Goal: Task Accomplishment & Management: Use online tool/utility

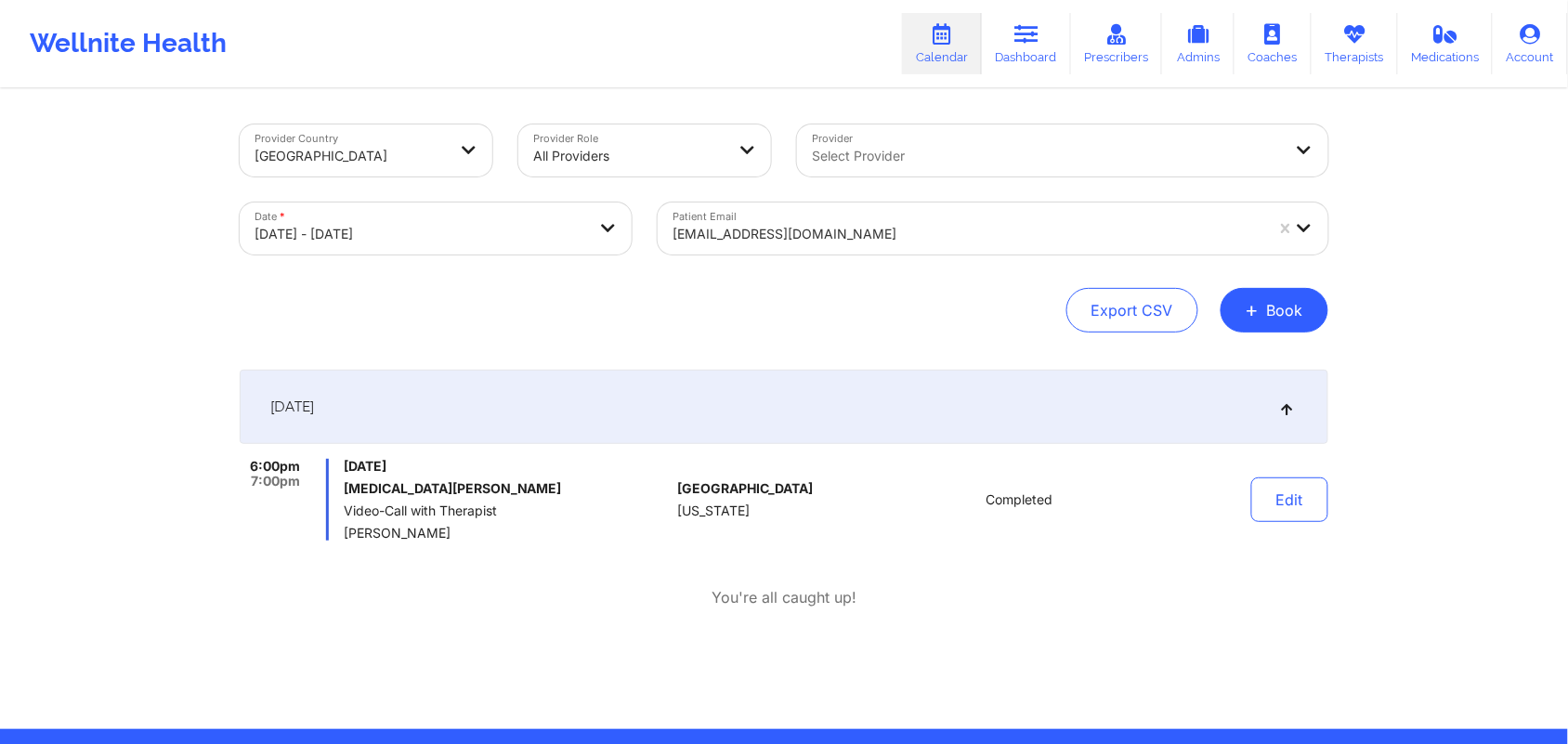
click at [864, 235] on div at bounding box center [968, 234] width 590 height 22
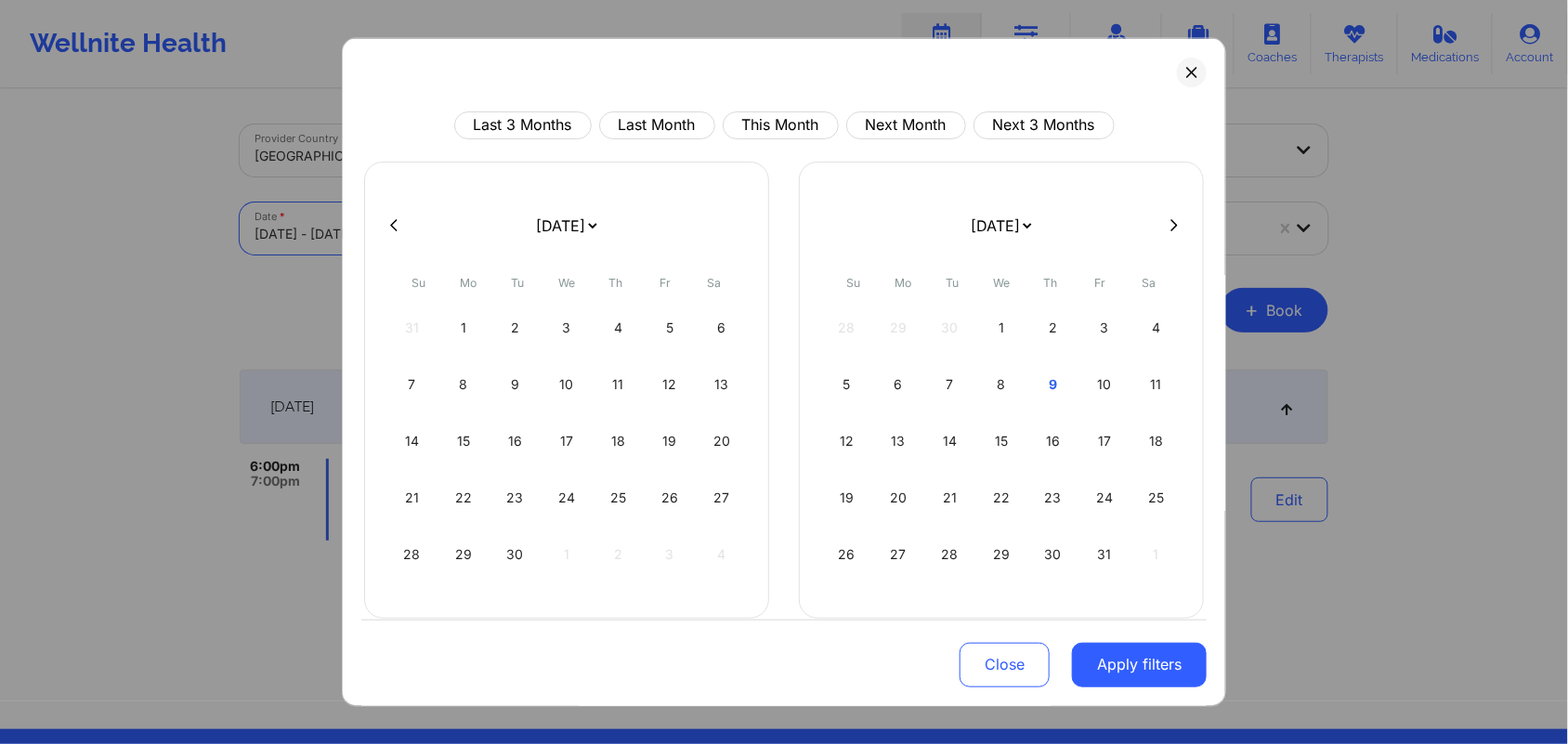
select select "2025-9"
select select "2025-10"
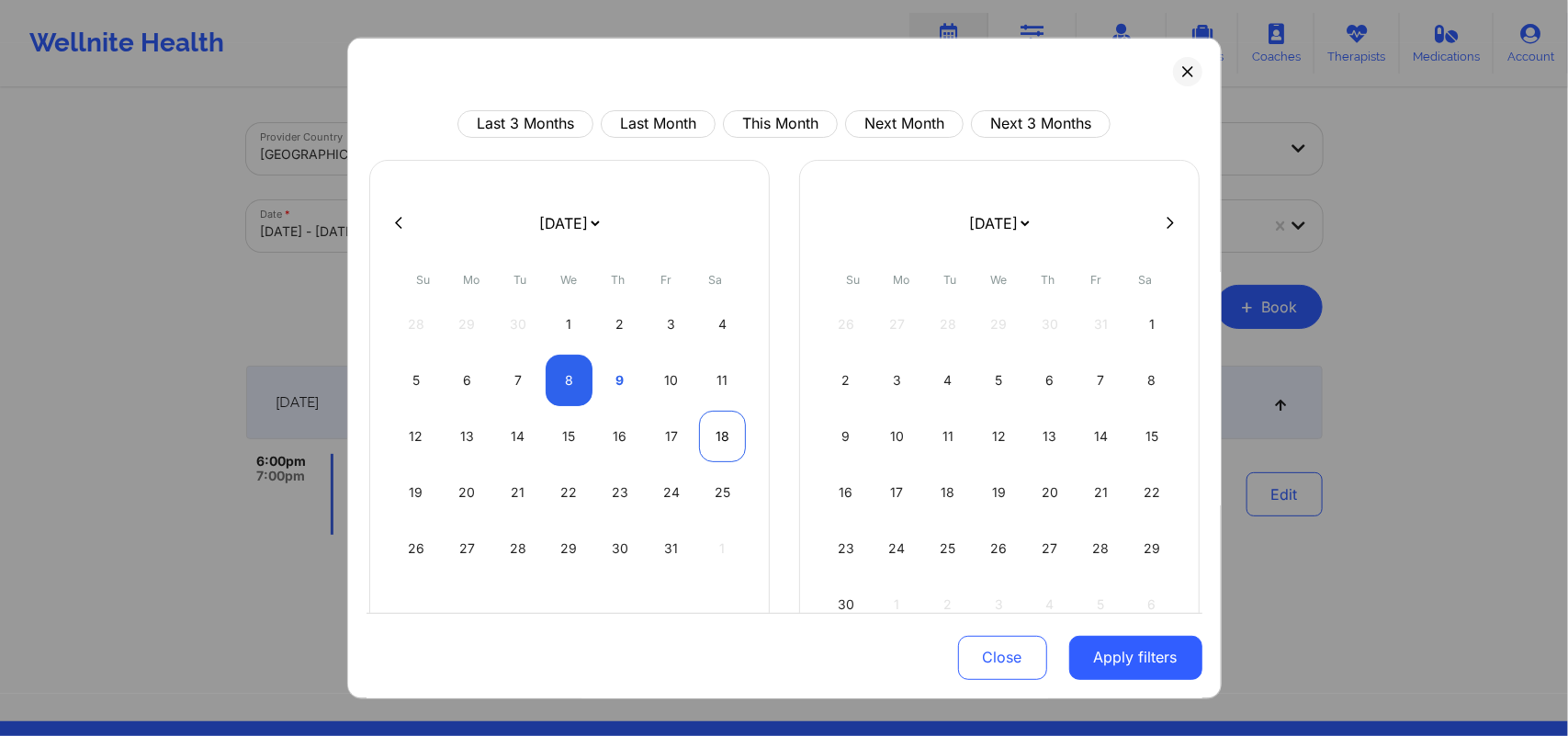
click at [716, 442] on div "18" at bounding box center [722, 435] width 46 height 51
select select "2025-9"
select select "2025-10"
select select "2025-9"
select select "2025-10"
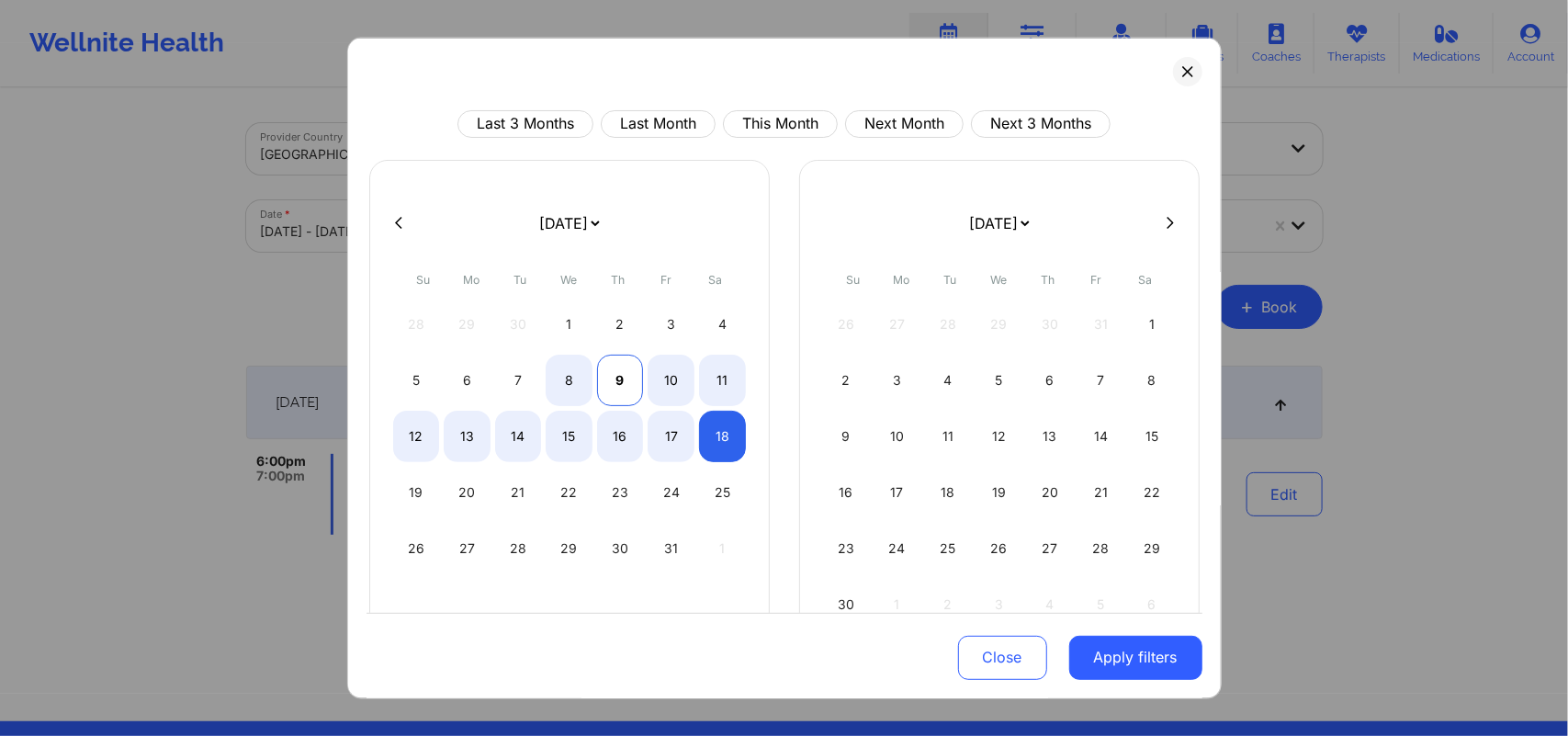
select select "2025-9"
select select "2025-10"
click at [622, 370] on div "9" at bounding box center [621, 379] width 46 height 51
select select "2025-9"
select select "2025-10"
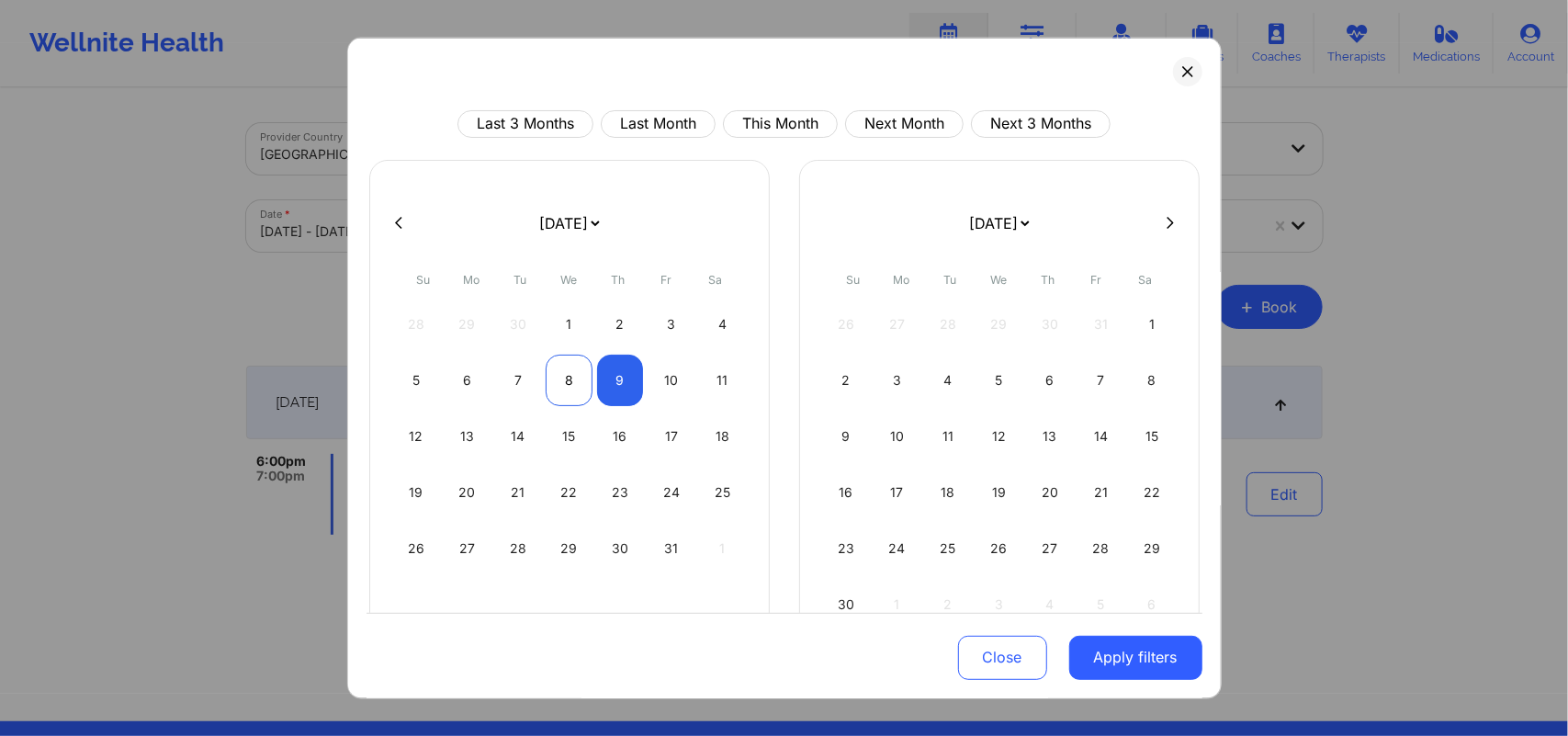
select select "2025-9"
select select "2025-10"
click at [566, 370] on div "8" at bounding box center [569, 379] width 46 height 51
select select "2025-9"
select select "2025-10"
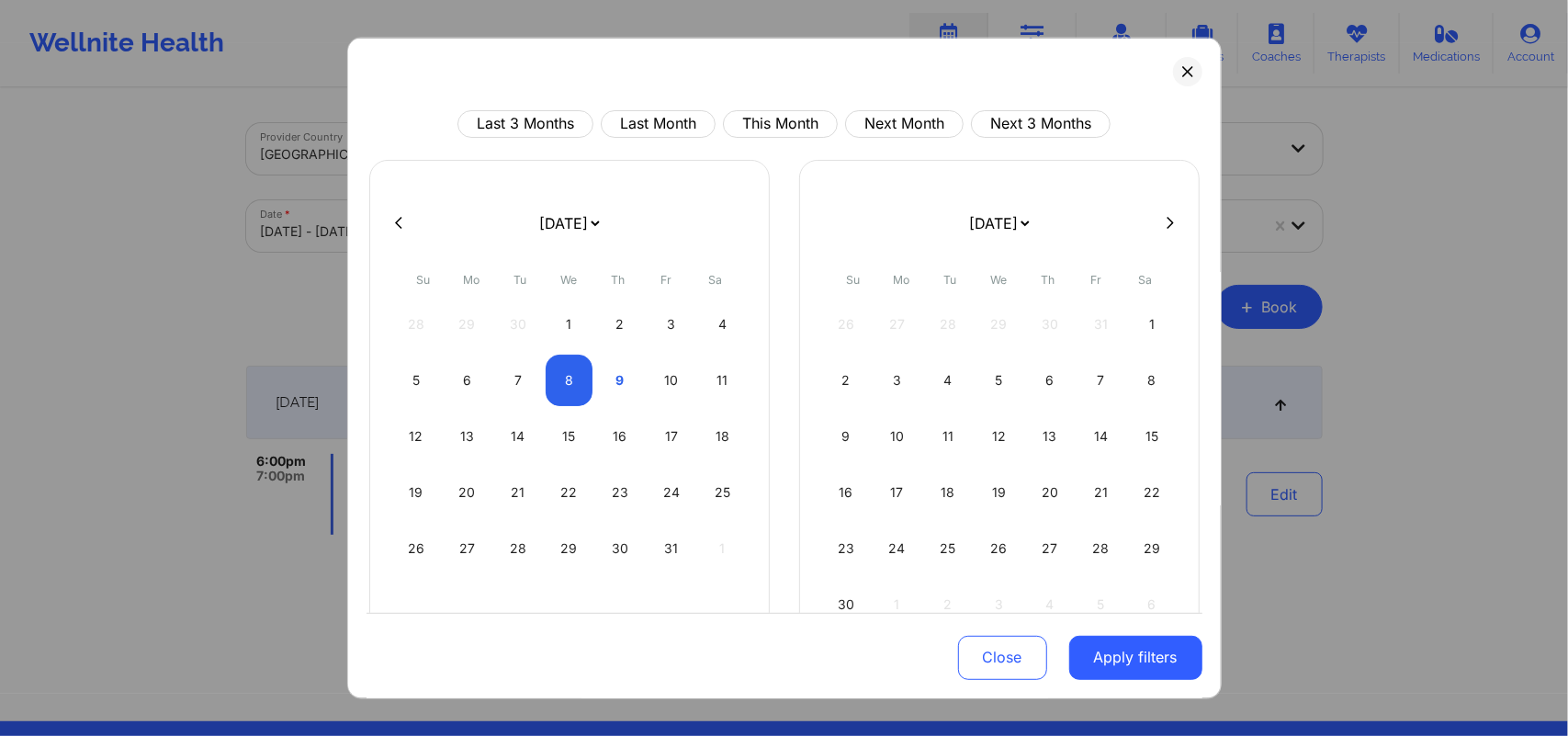
select select "2025-9"
select select "2025-10"
select select "2025-9"
select select "2025-10"
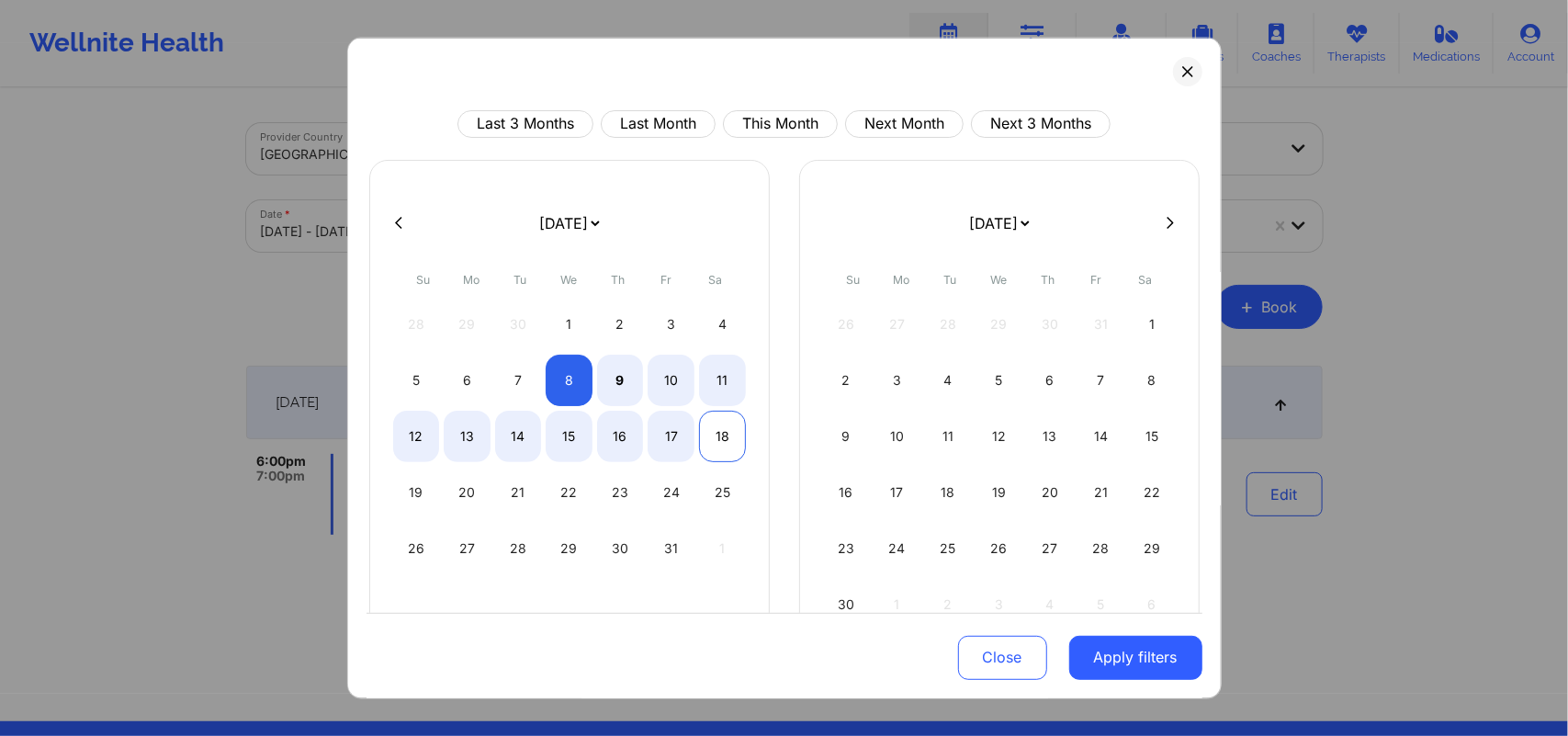
select select "2025-9"
select select "2025-10"
click at [721, 430] on div "18" at bounding box center [722, 435] width 46 height 51
select select "2025-9"
select select "2025-10"
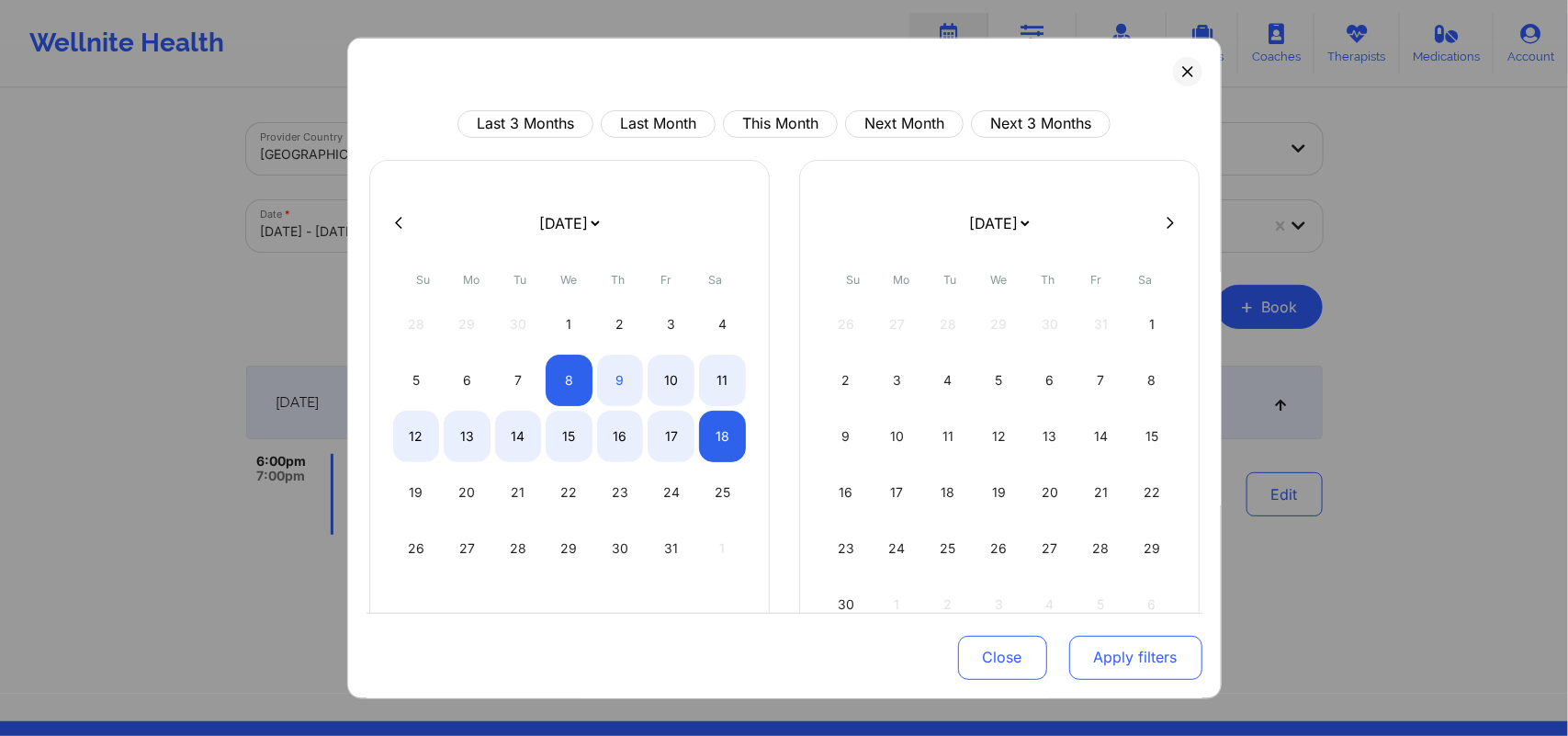
click at [1123, 646] on button "Apply filters" at bounding box center [1136, 659] width 133 height 44
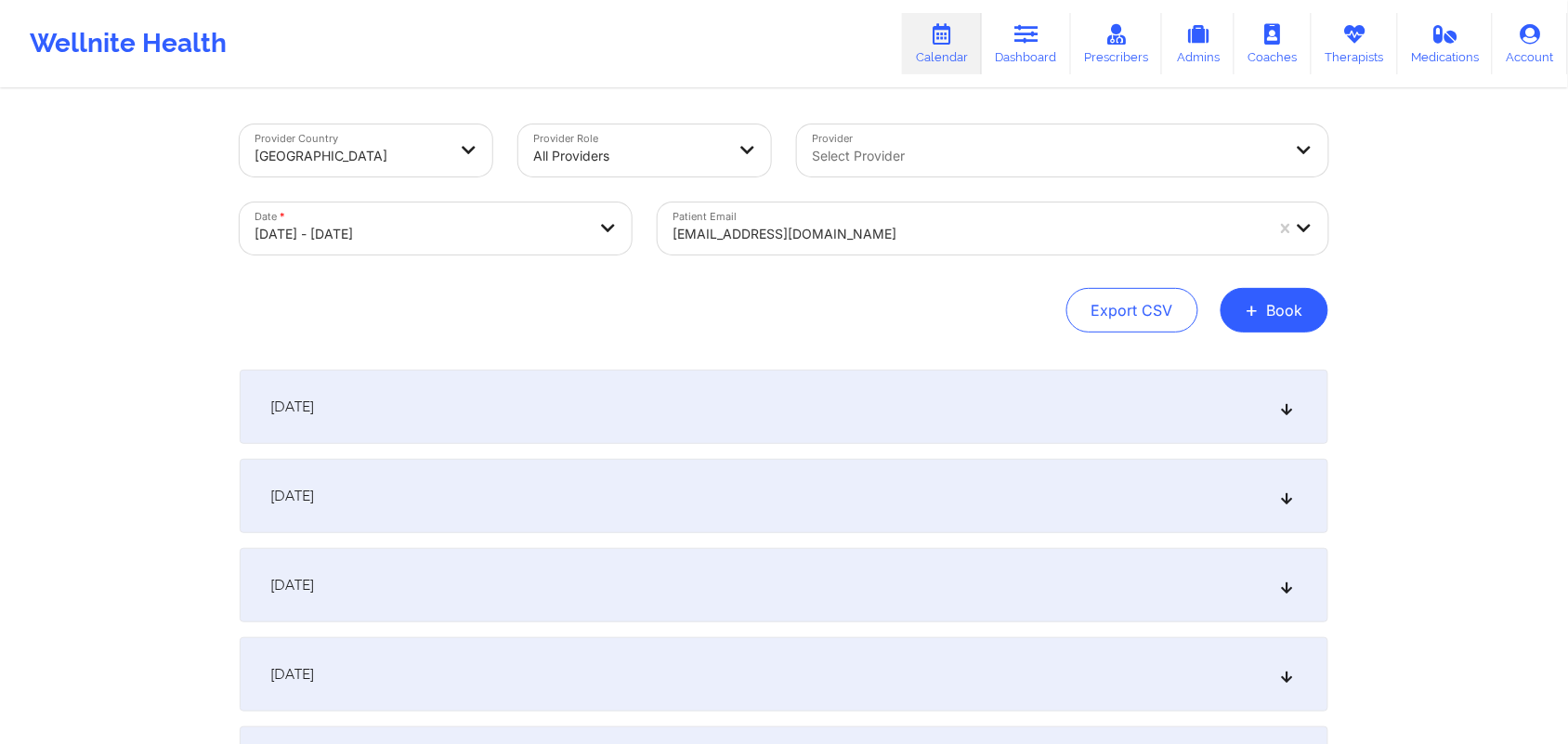
click at [1041, 242] on div at bounding box center [968, 234] width 590 height 22
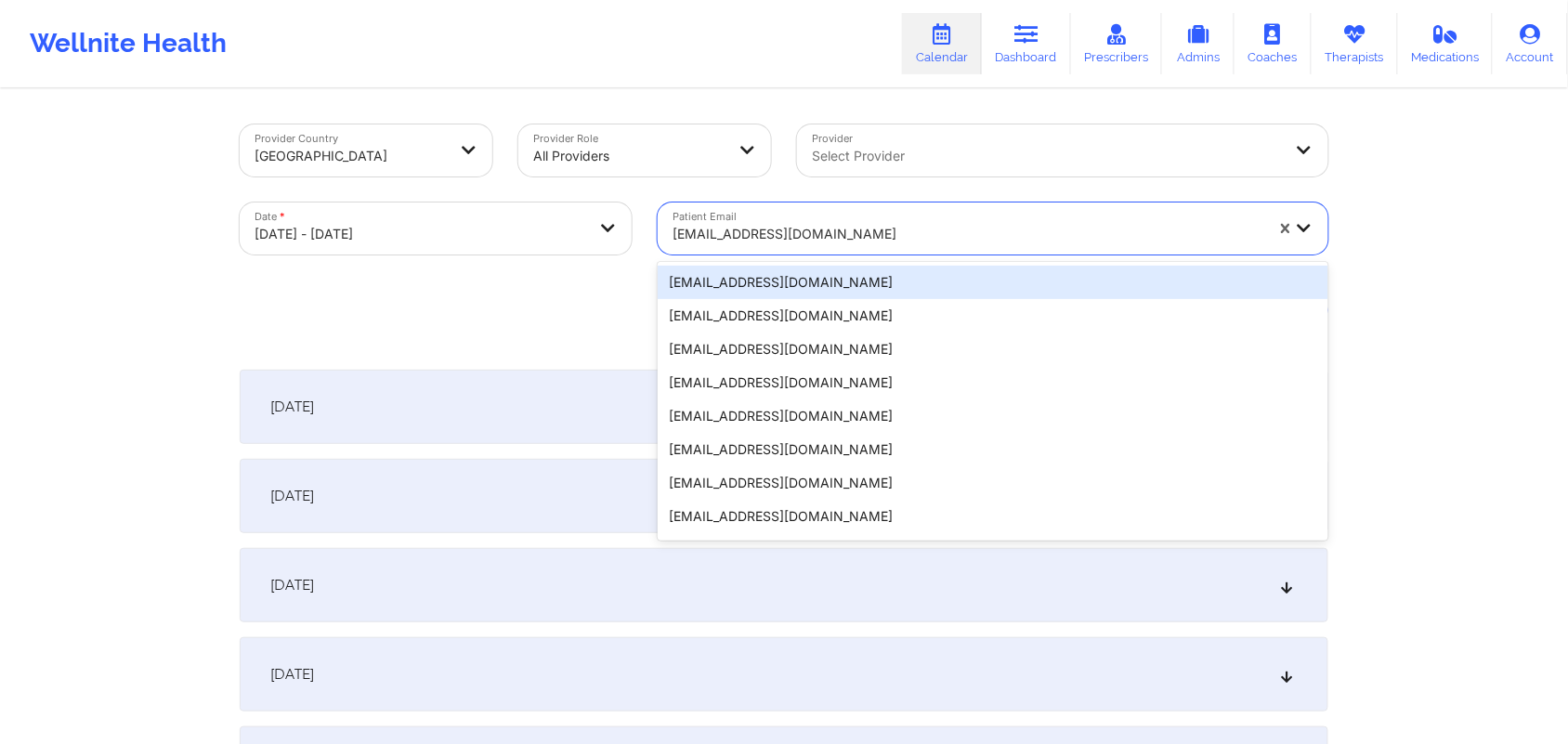
paste input "[EMAIL_ADDRESS][DOMAIN_NAME]"
type input "[EMAIL_ADDRESS][DOMAIN_NAME]"
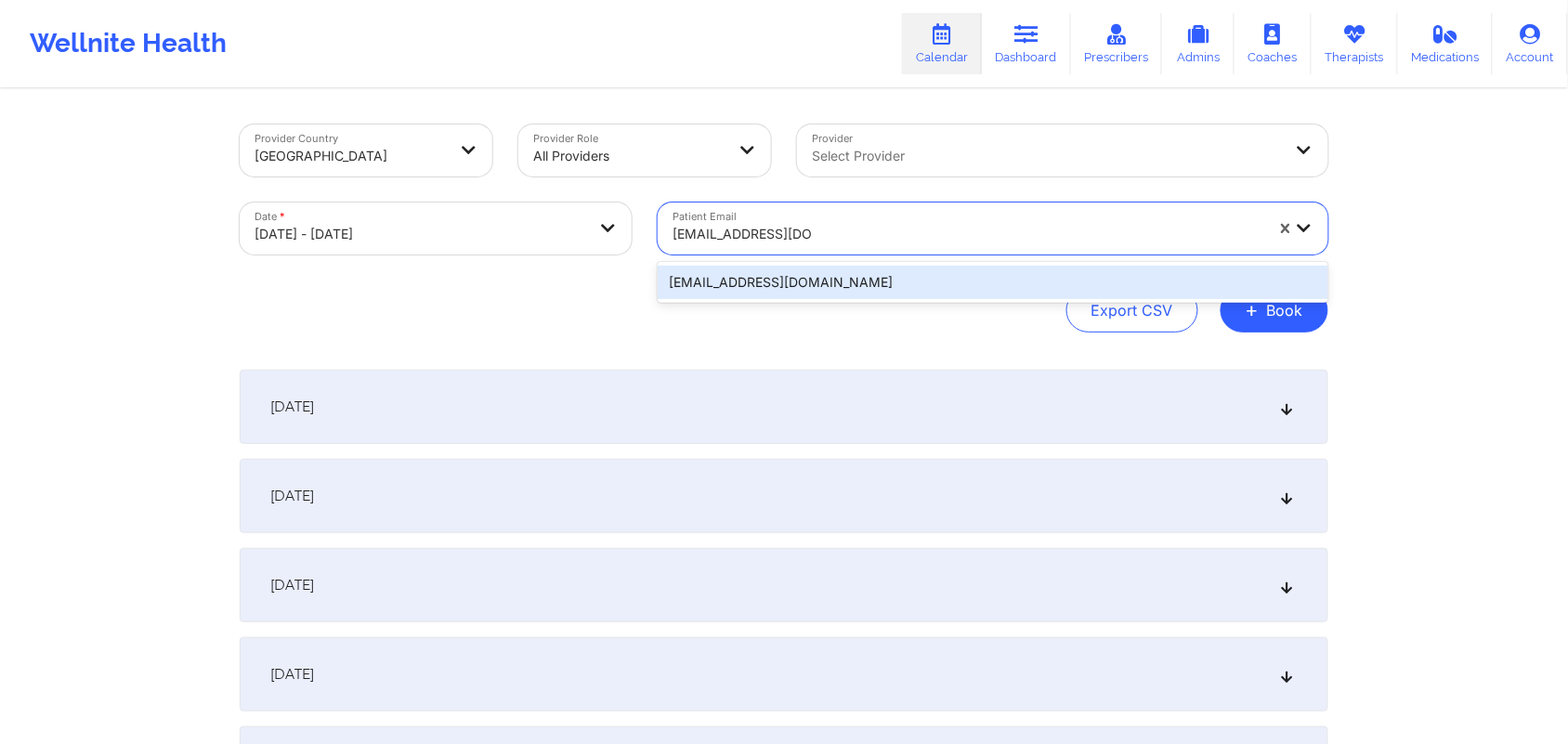
click at [1028, 277] on div "[EMAIL_ADDRESS][DOMAIN_NAME]" at bounding box center [993, 283] width 671 height 33
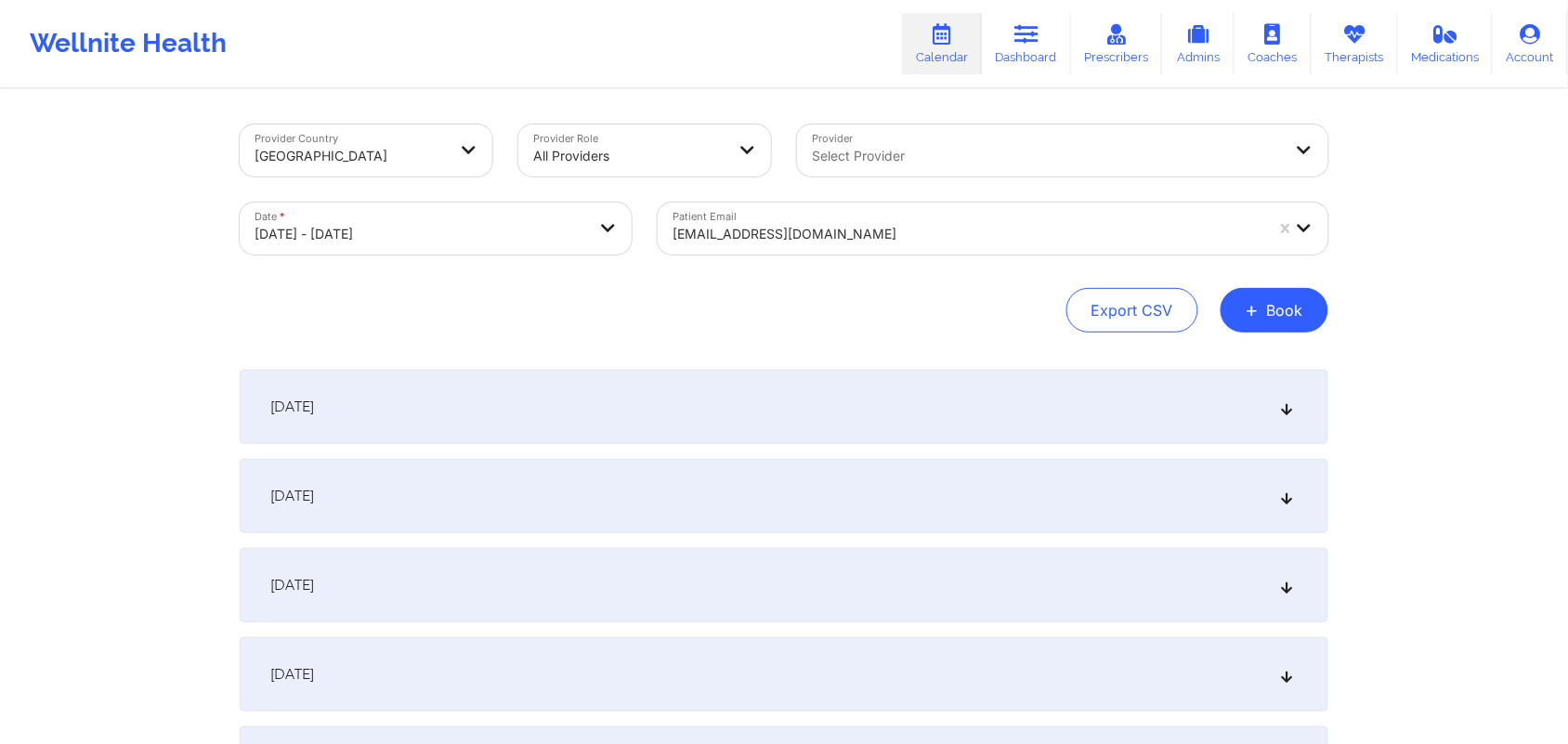
click at [1288, 411] on icon at bounding box center [1287, 407] width 16 height 13
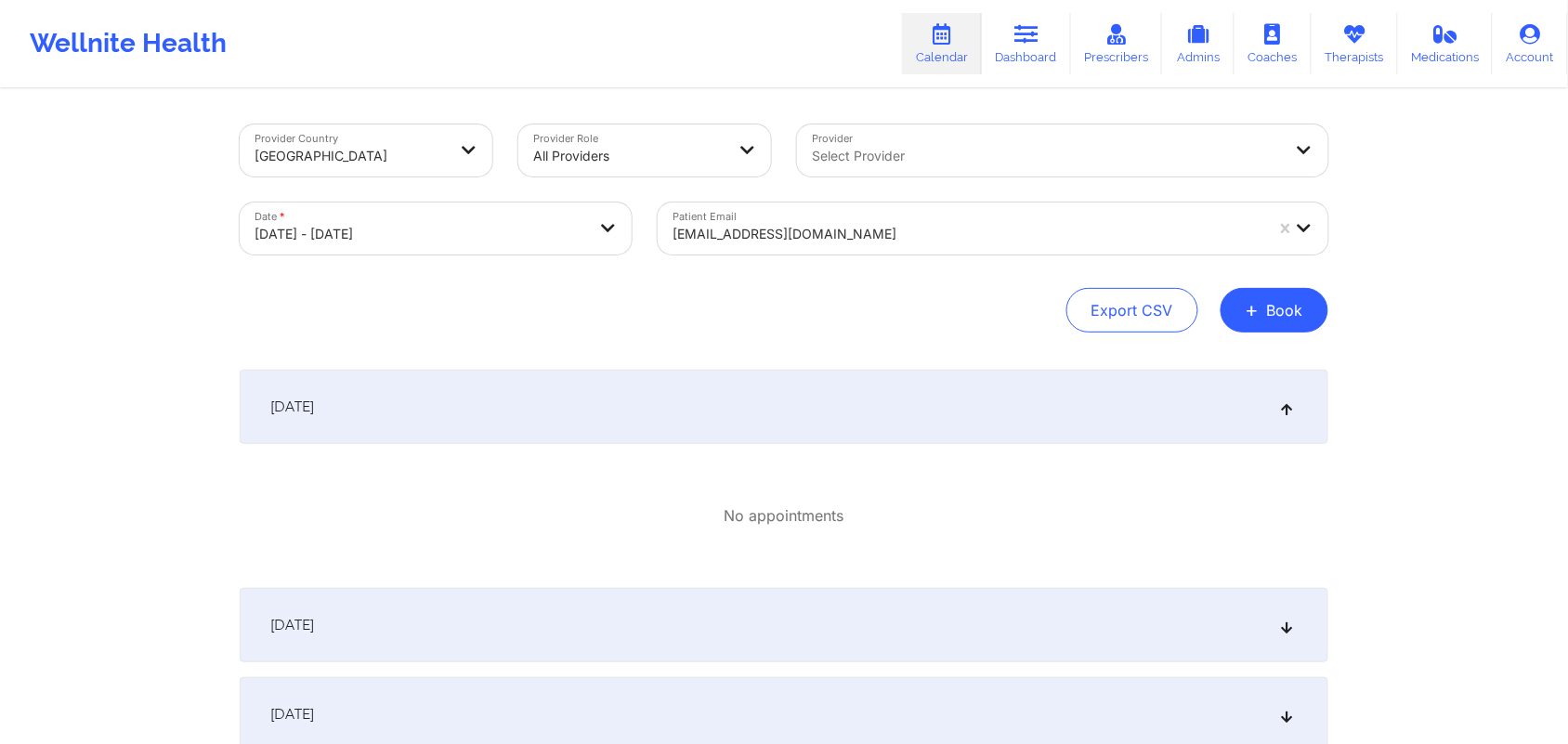
click at [1285, 401] on icon at bounding box center [1287, 407] width 16 height 13
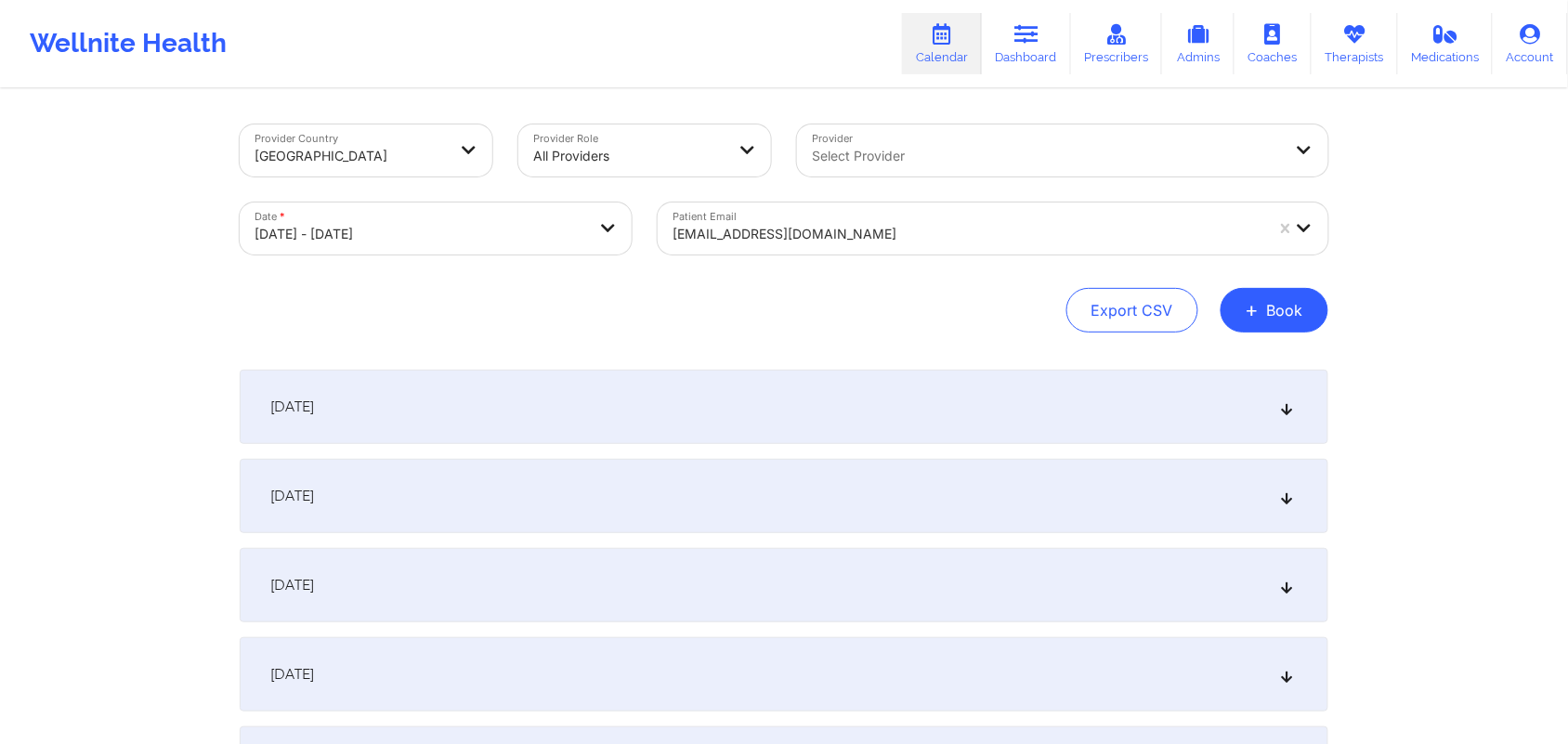
click at [1438, 551] on div "Provider Country [GEOGRAPHIC_DATA] Provider Role All Providers Provider Select …" at bounding box center [784, 705] width 1568 height 1411
drag, startPoint x: 1438, startPoint y: 551, endPoint x: 1493, endPoint y: 433, distance: 130.2
click at [1493, 433] on div "Provider Country [GEOGRAPHIC_DATA] Provider Role All Providers Provider Select …" at bounding box center [784, 705] width 1568 height 1411
click at [1306, 498] on div "[DATE]" at bounding box center [784, 497] width 1089 height 74
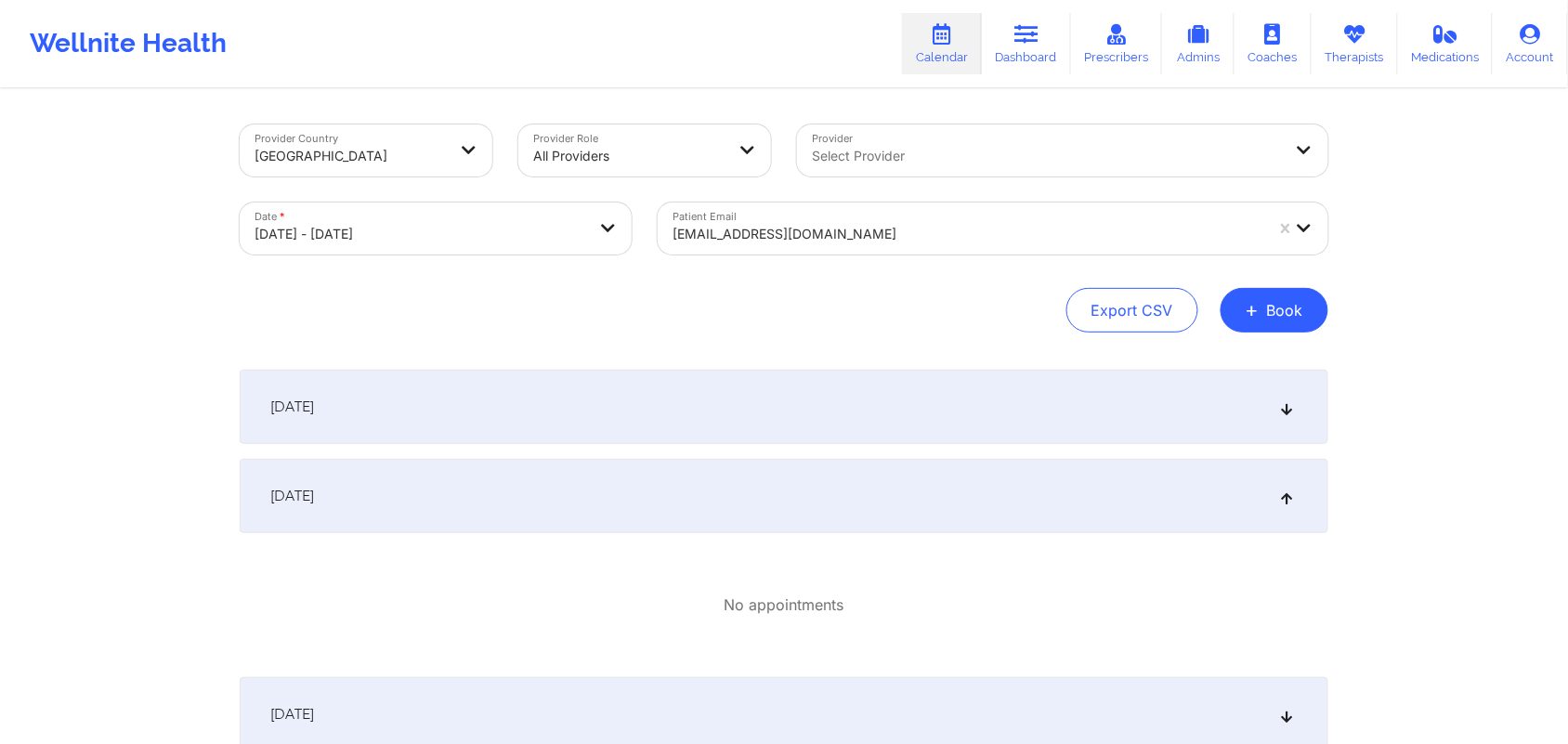
click at [1278, 493] on div "[DATE]" at bounding box center [784, 497] width 1089 height 74
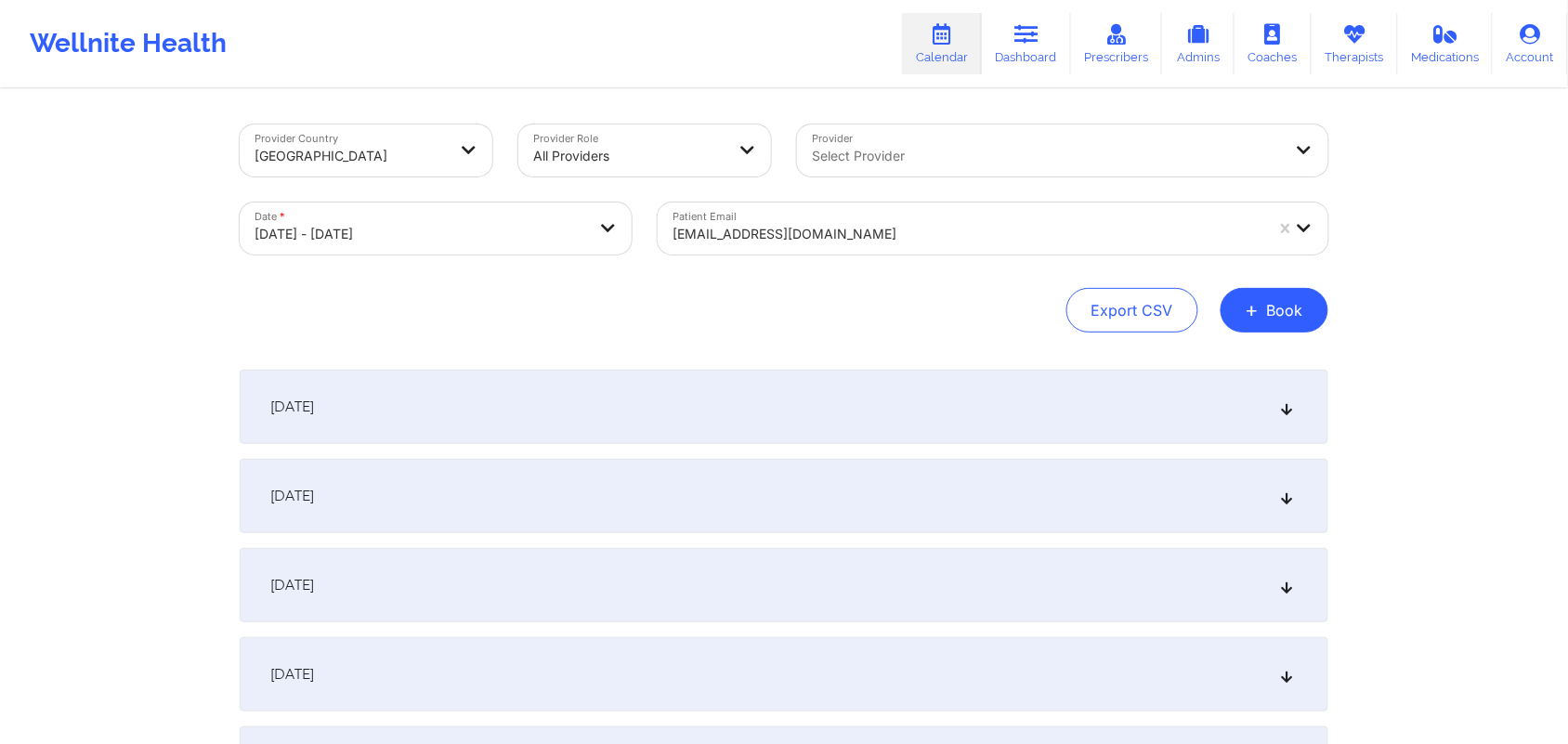
click at [1285, 588] on icon at bounding box center [1287, 585] width 16 height 13
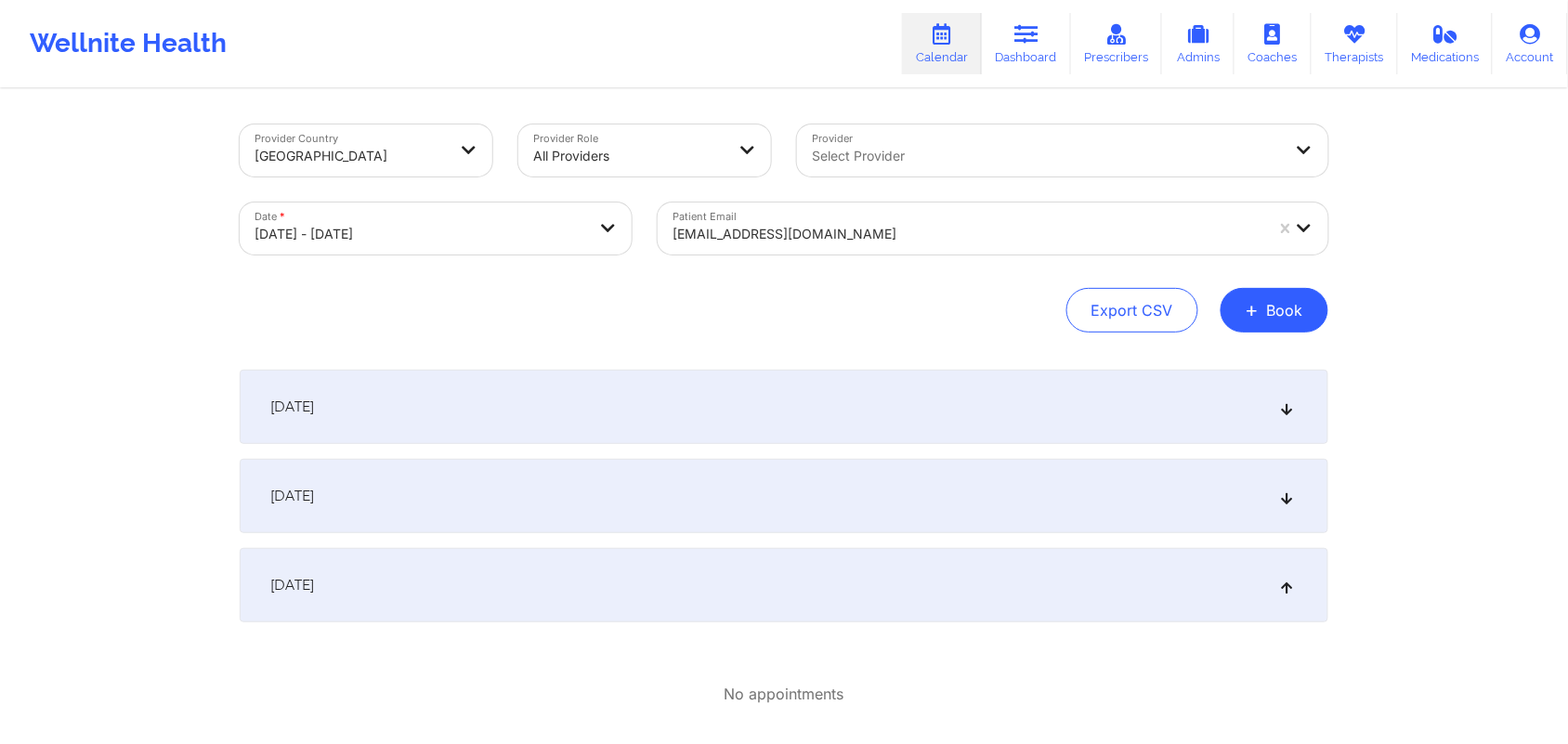
click at [1285, 588] on icon at bounding box center [1287, 585] width 16 height 13
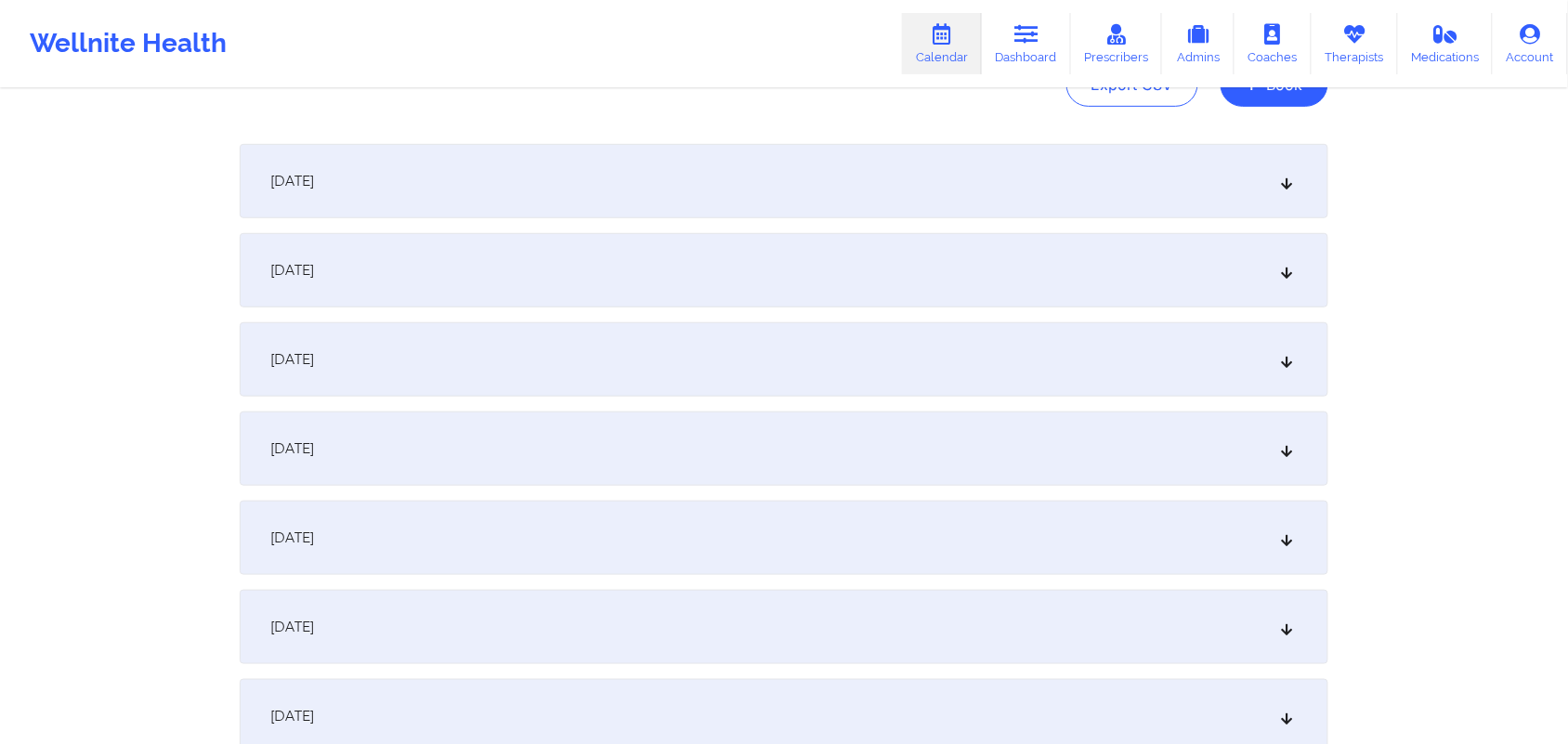
scroll to position [240, 0]
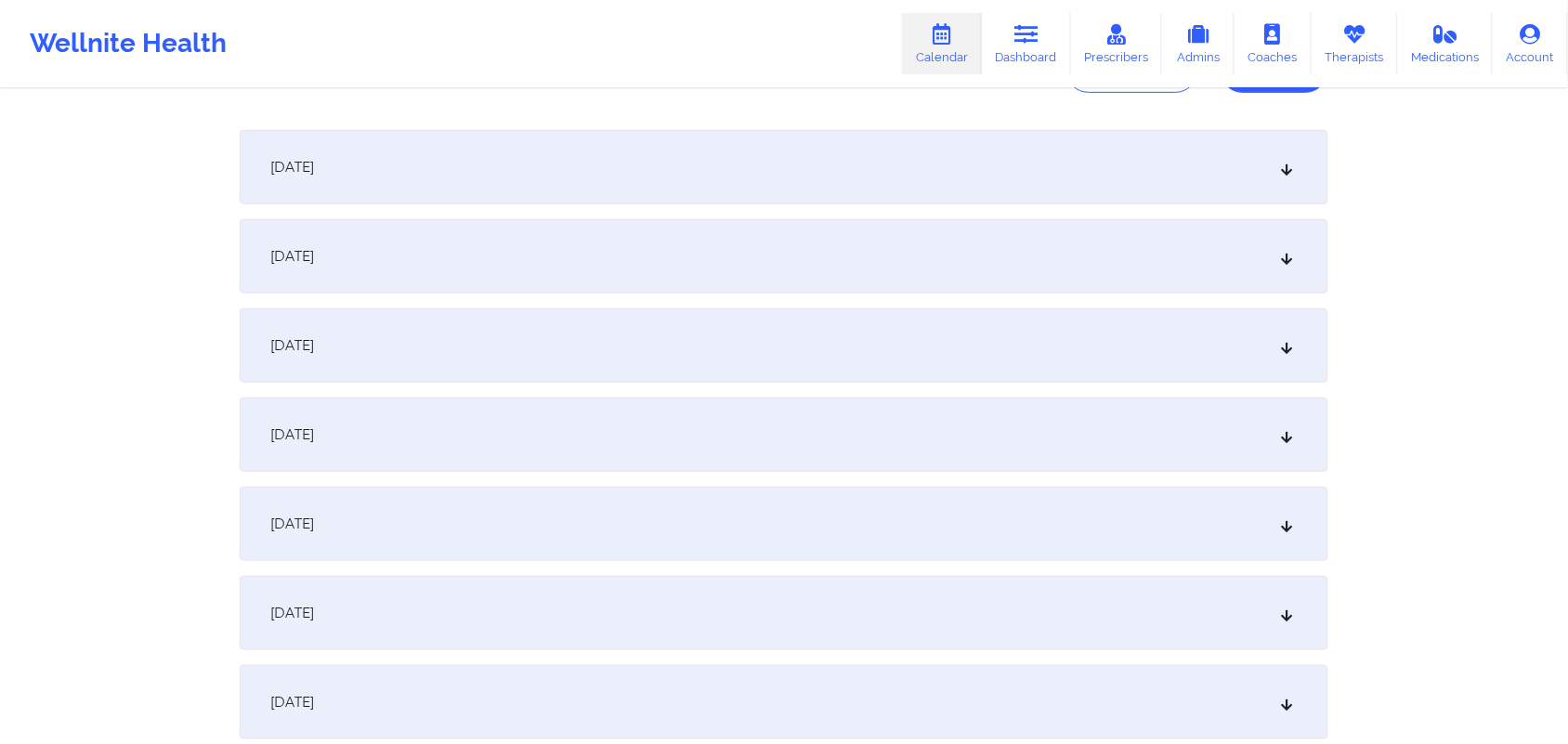
click at [1285, 428] on icon at bounding box center [1287, 434] width 16 height 13
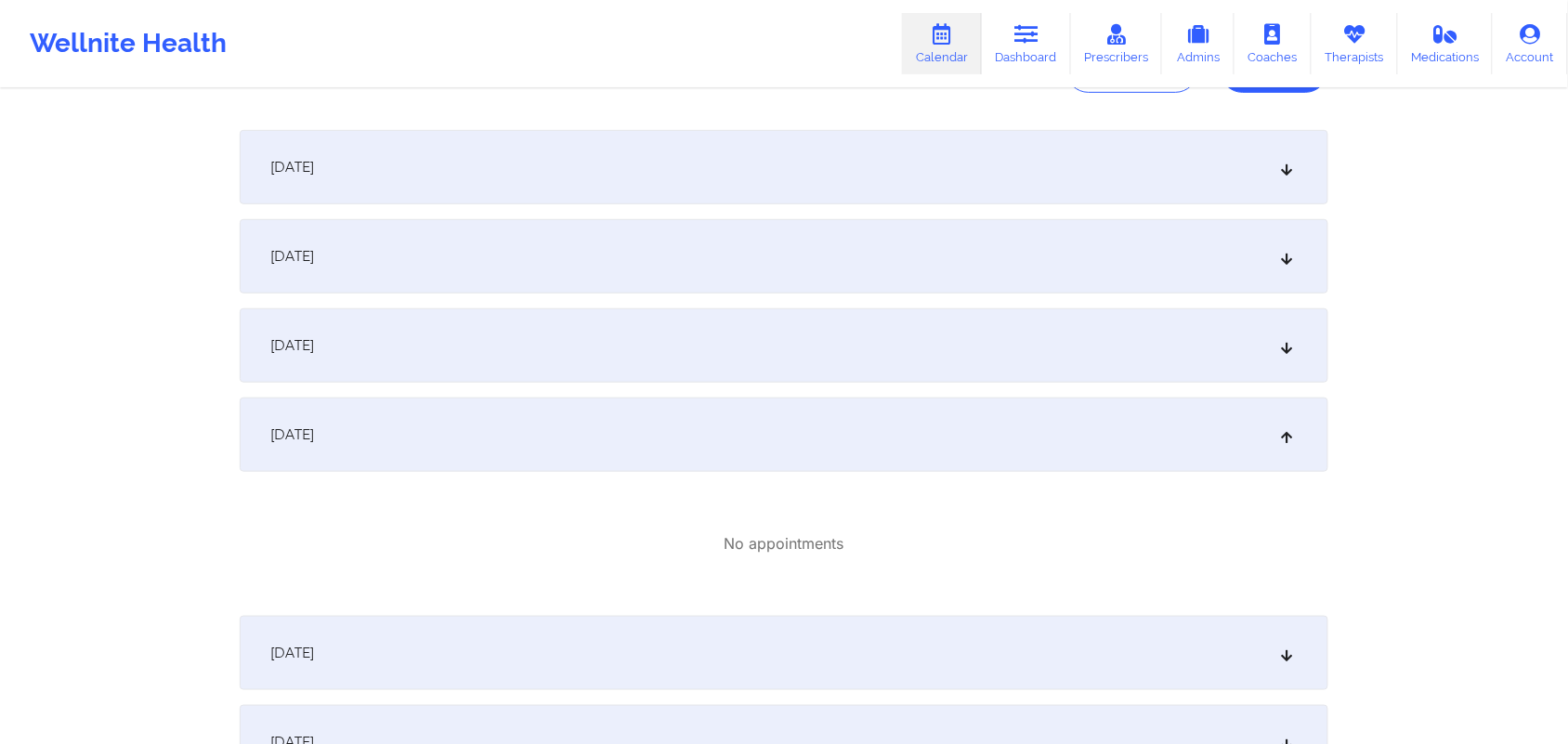
click at [1285, 428] on icon at bounding box center [1287, 434] width 16 height 13
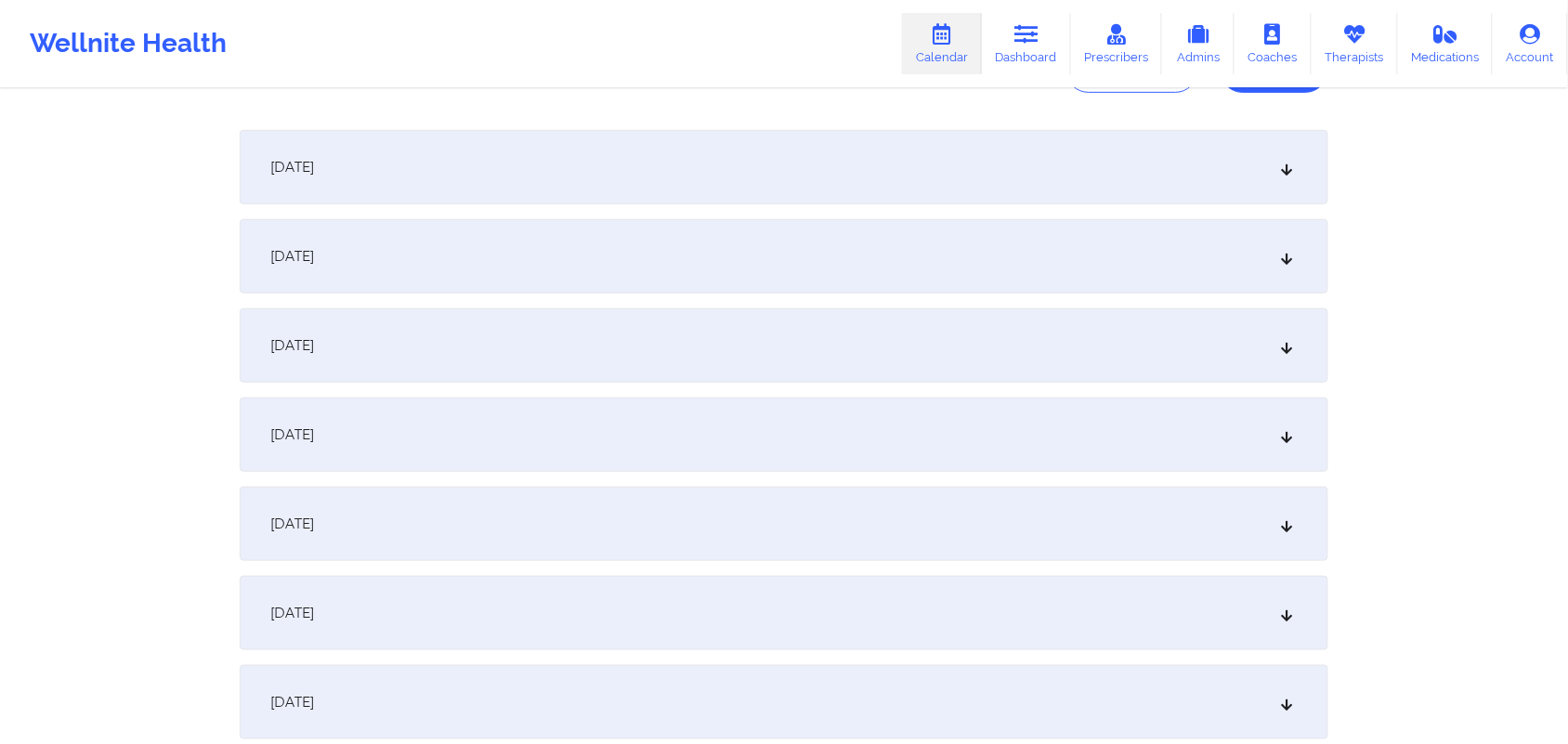
click at [1292, 542] on div "[DATE]" at bounding box center [784, 524] width 1089 height 74
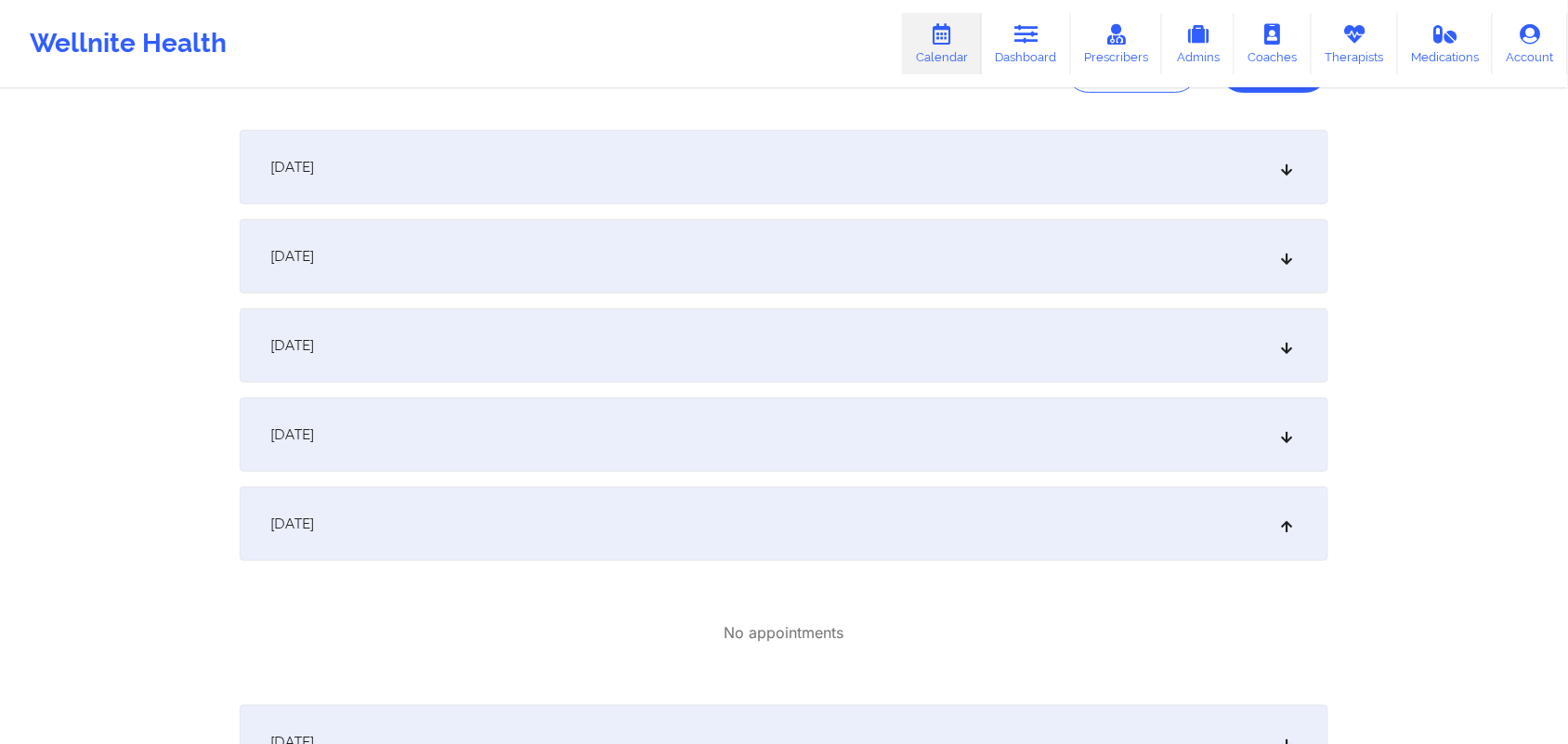
click at [1292, 542] on div "[DATE]" at bounding box center [784, 524] width 1089 height 74
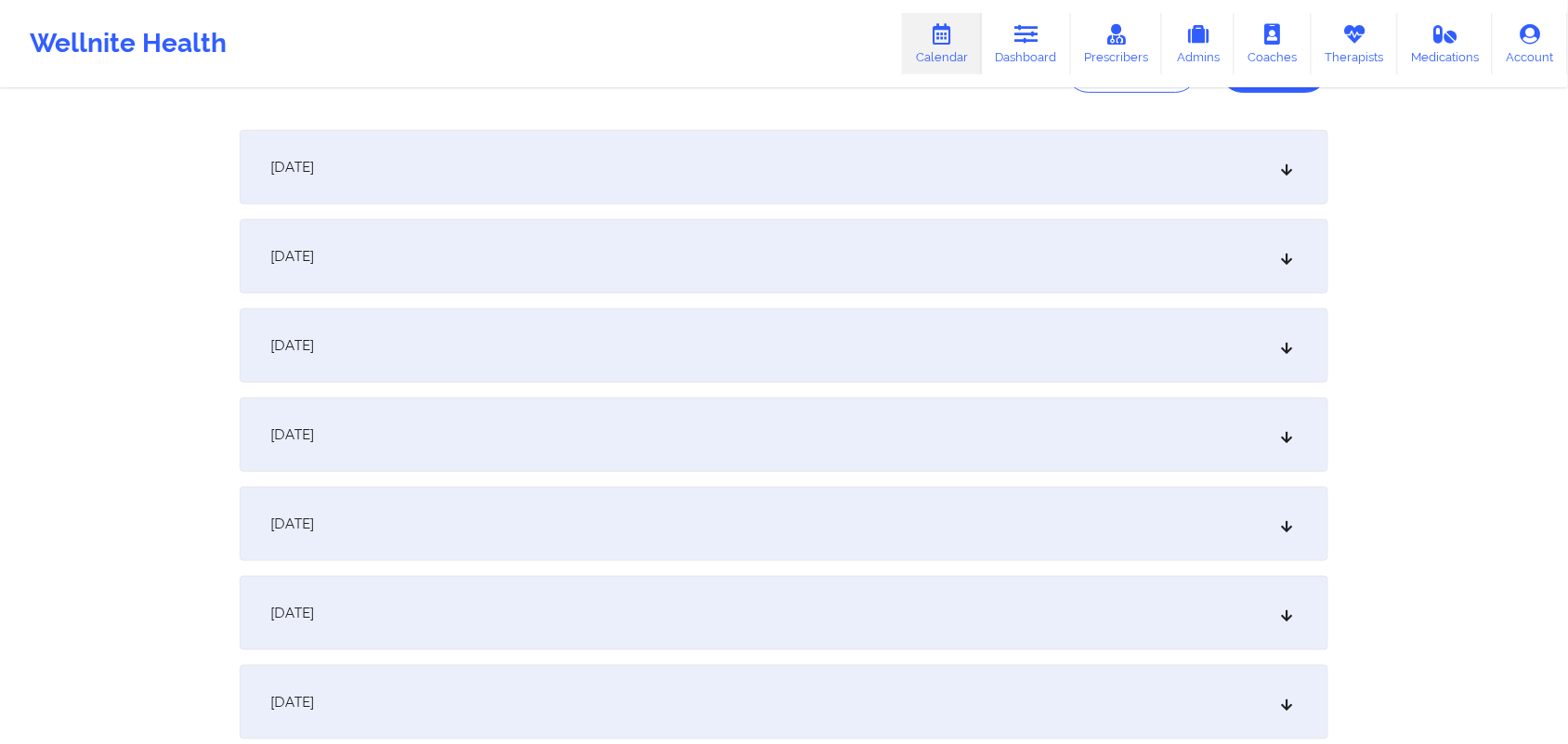
click at [1567, 339] on div "Provider Country [GEOGRAPHIC_DATA] Provider Role All Providers Provider Select …" at bounding box center [784, 465] width 1568 height 1411
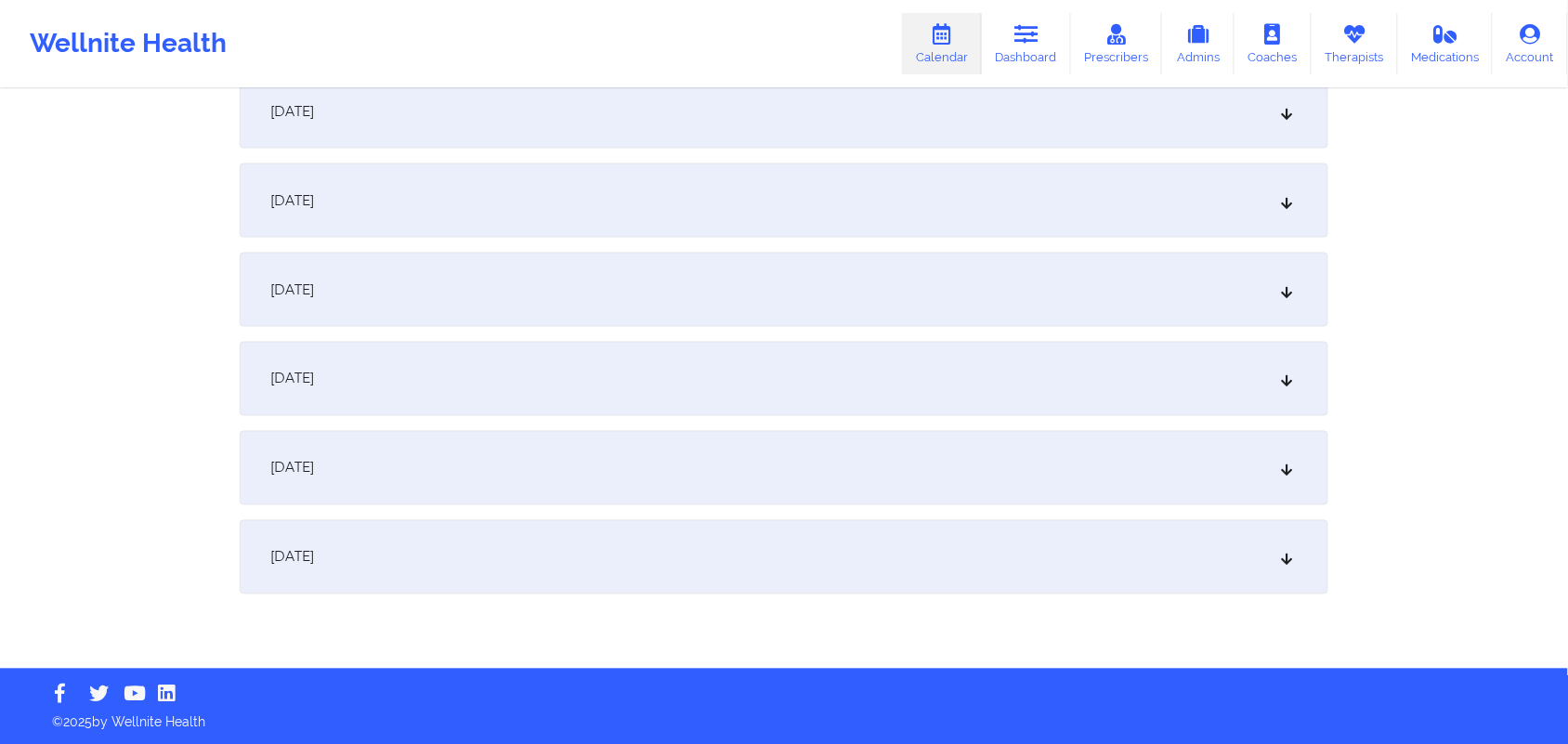
click at [1289, 553] on icon at bounding box center [1287, 557] width 16 height 13
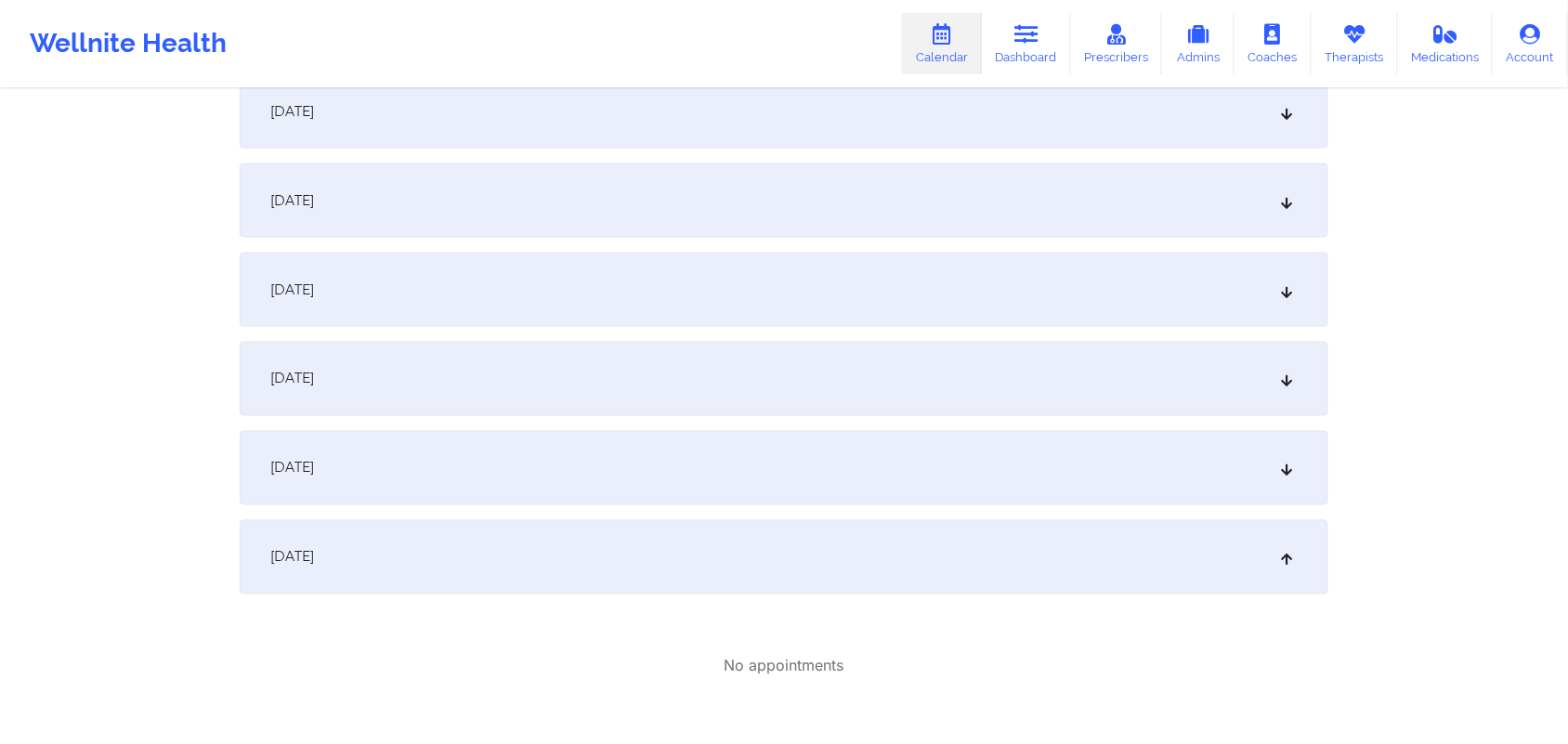
click at [1294, 555] on div "[DATE]" at bounding box center [784, 557] width 1089 height 74
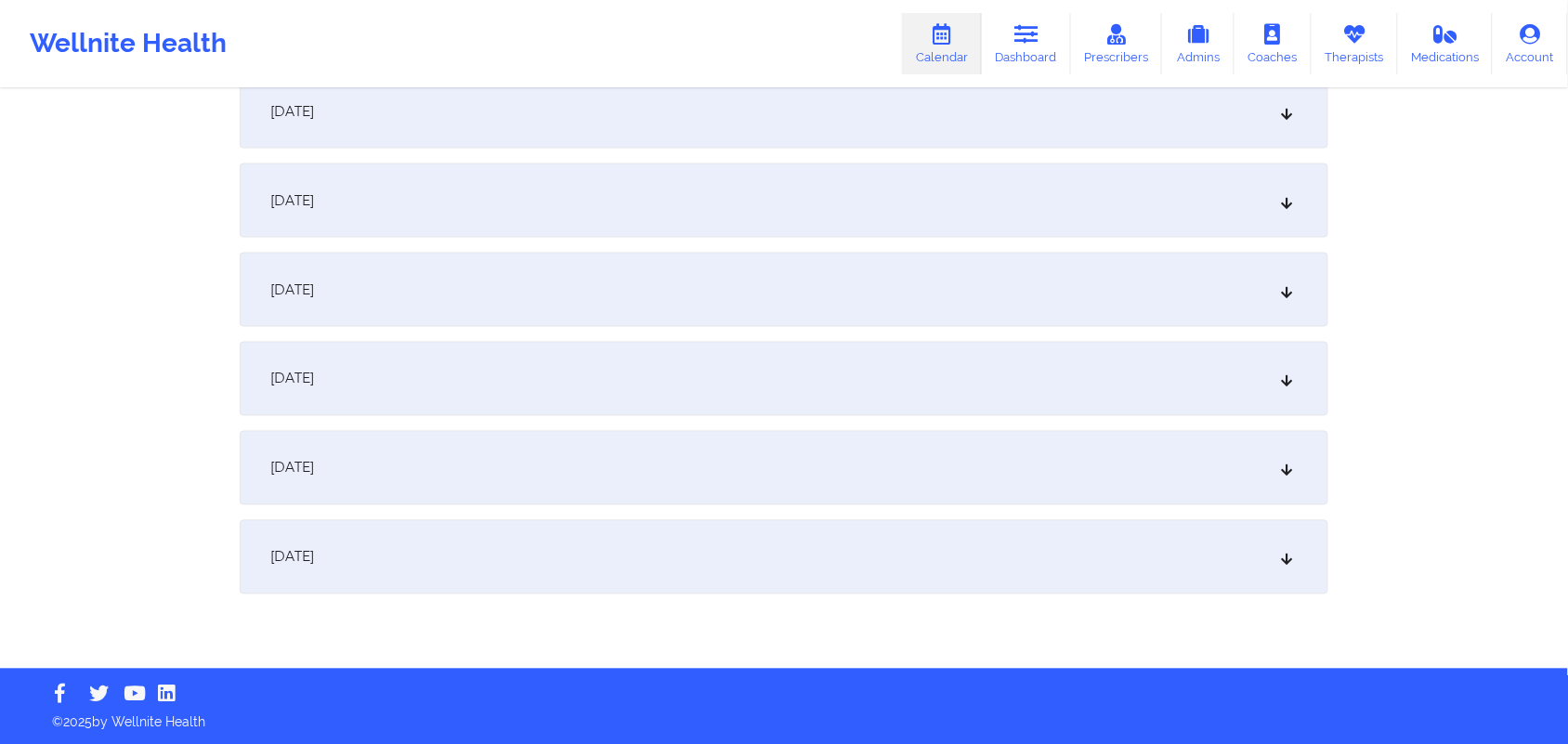
click at [1286, 461] on icon at bounding box center [1287, 467] width 16 height 13
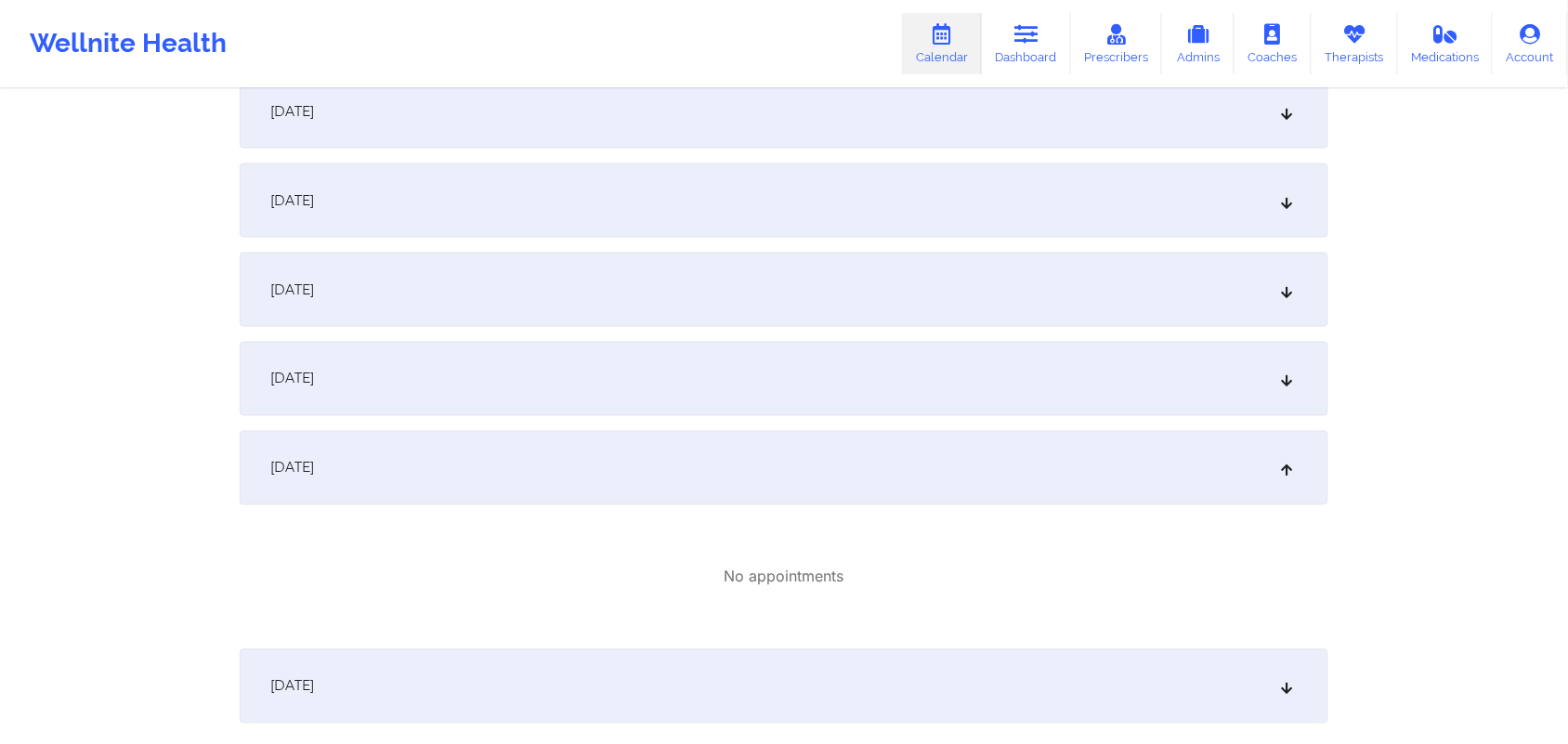
click at [1286, 461] on icon at bounding box center [1287, 467] width 16 height 13
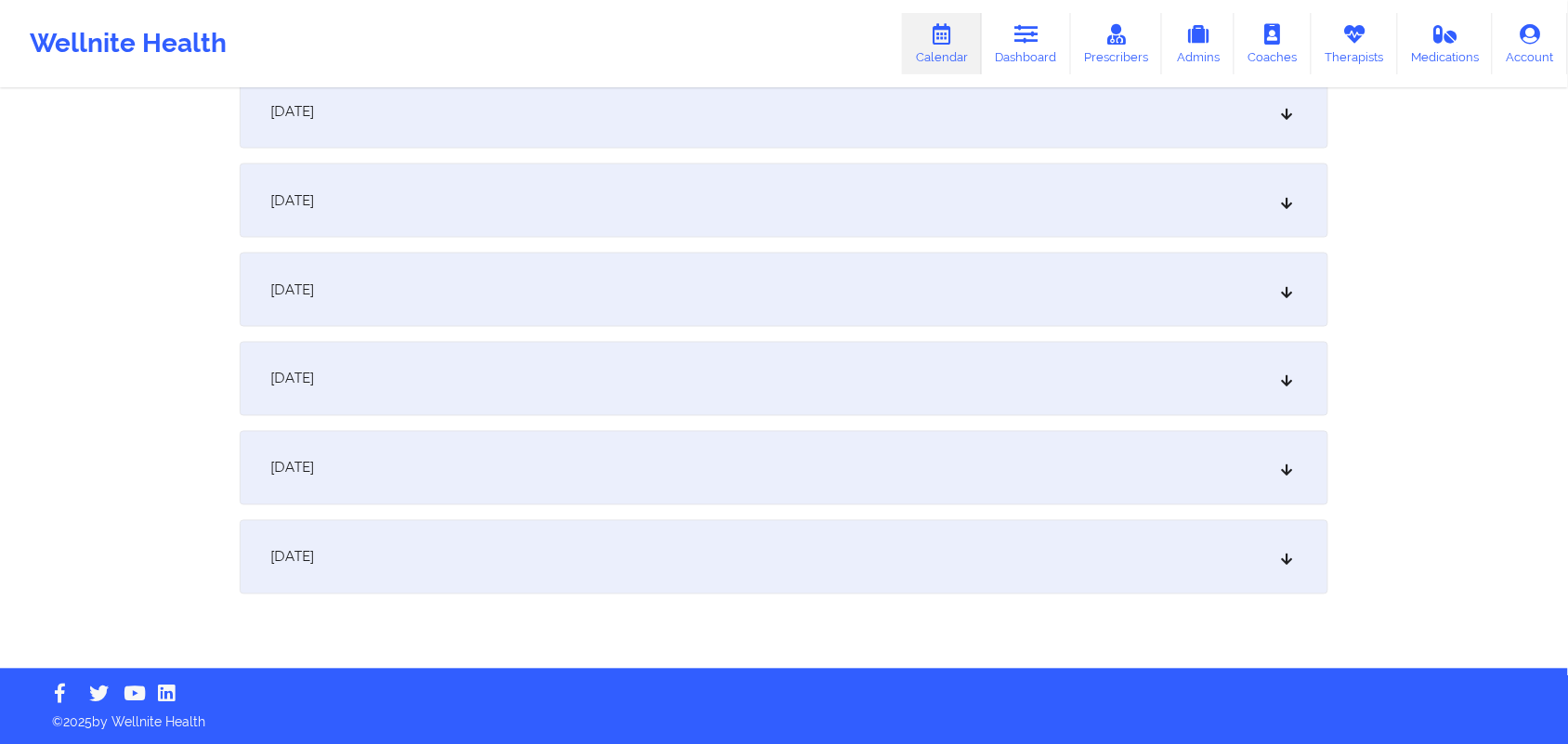
click at [1281, 396] on div "[DATE]" at bounding box center [784, 379] width 1089 height 74
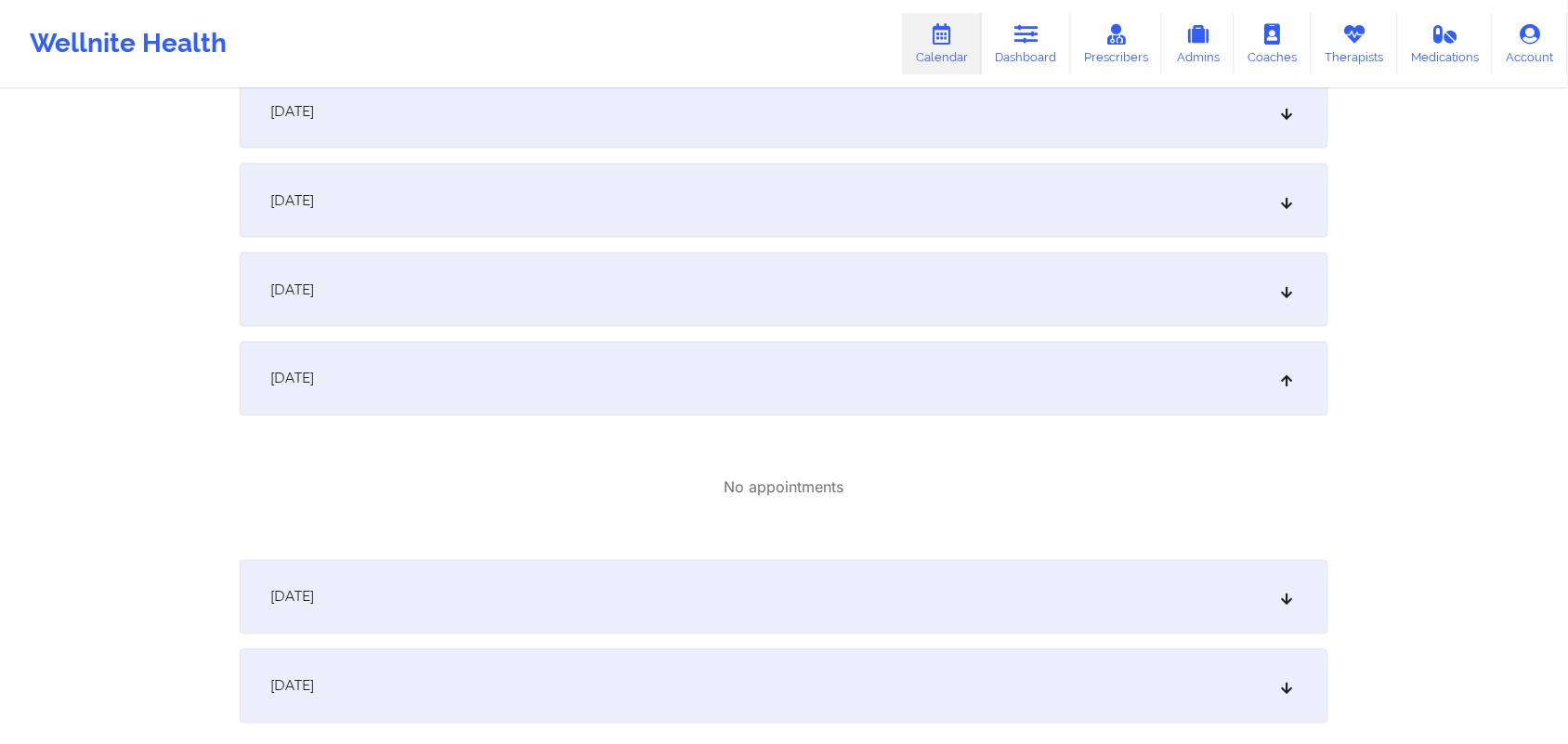
click at [1281, 396] on div "[DATE]" at bounding box center [784, 379] width 1089 height 74
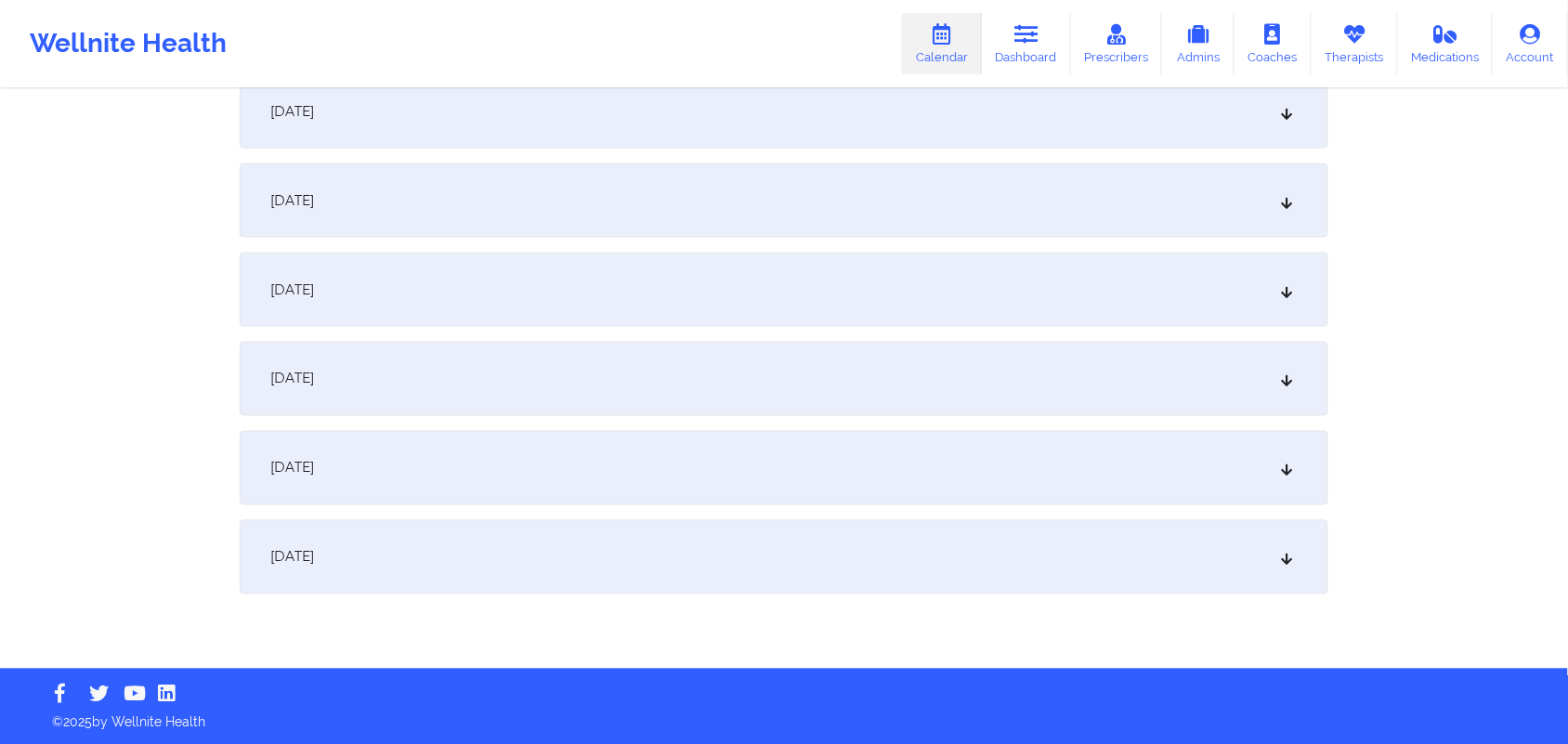
click at [1274, 284] on div "[DATE]" at bounding box center [784, 290] width 1089 height 74
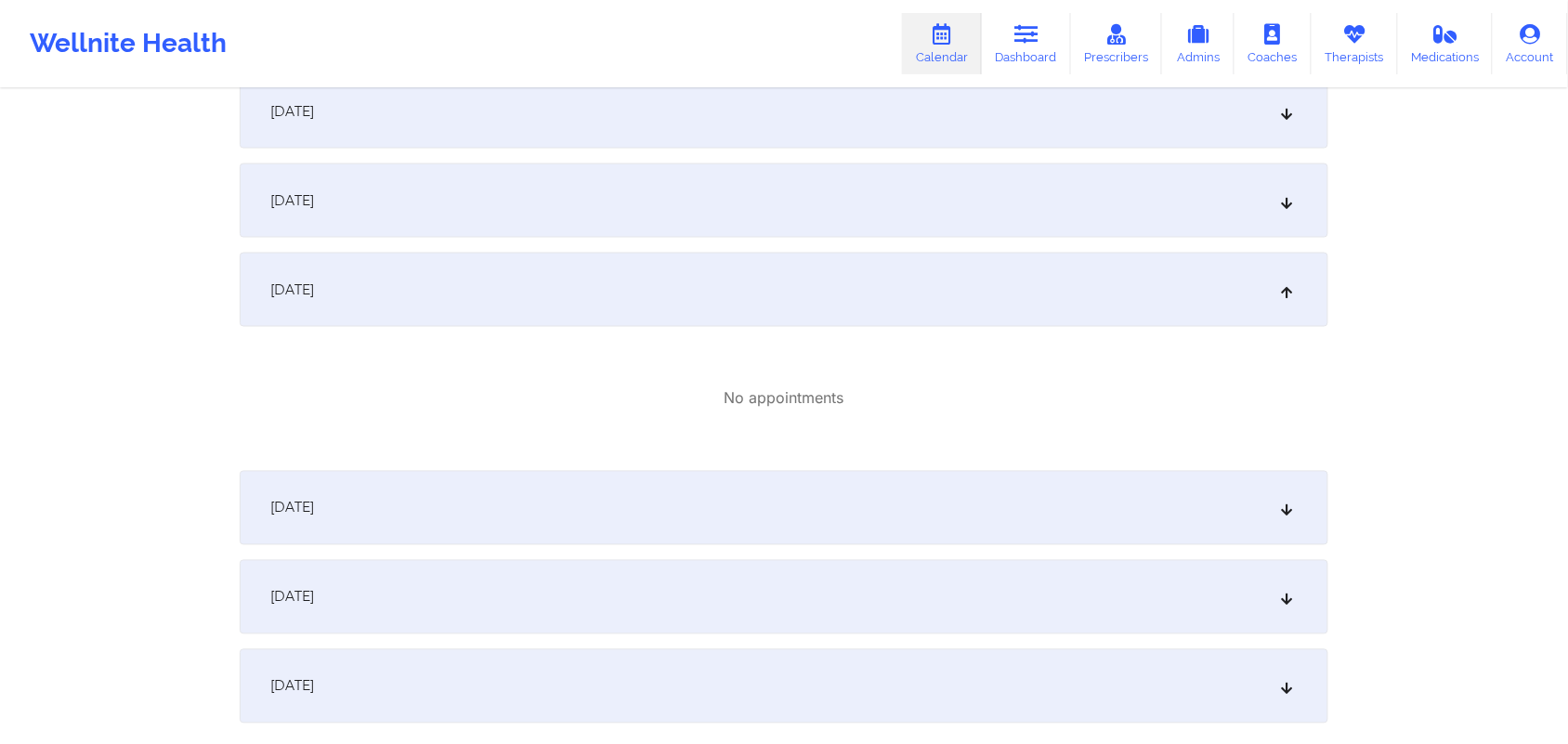
click at [1274, 284] on div "[DATE]" at bounding box center [784, 290] width 1089 height 74
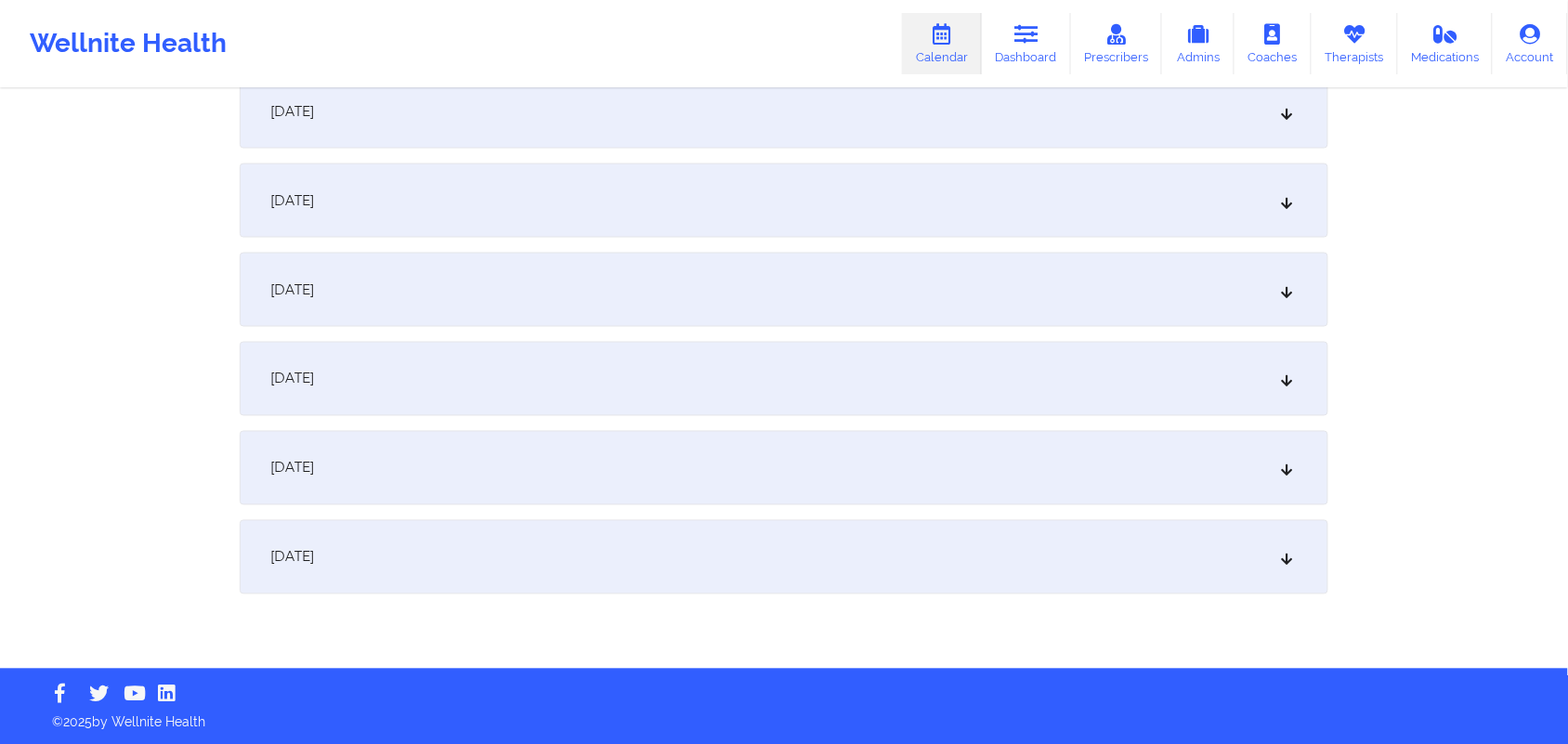
click at [1281, 206] on icon at bounding box center [1287, 200] width 16 height 13
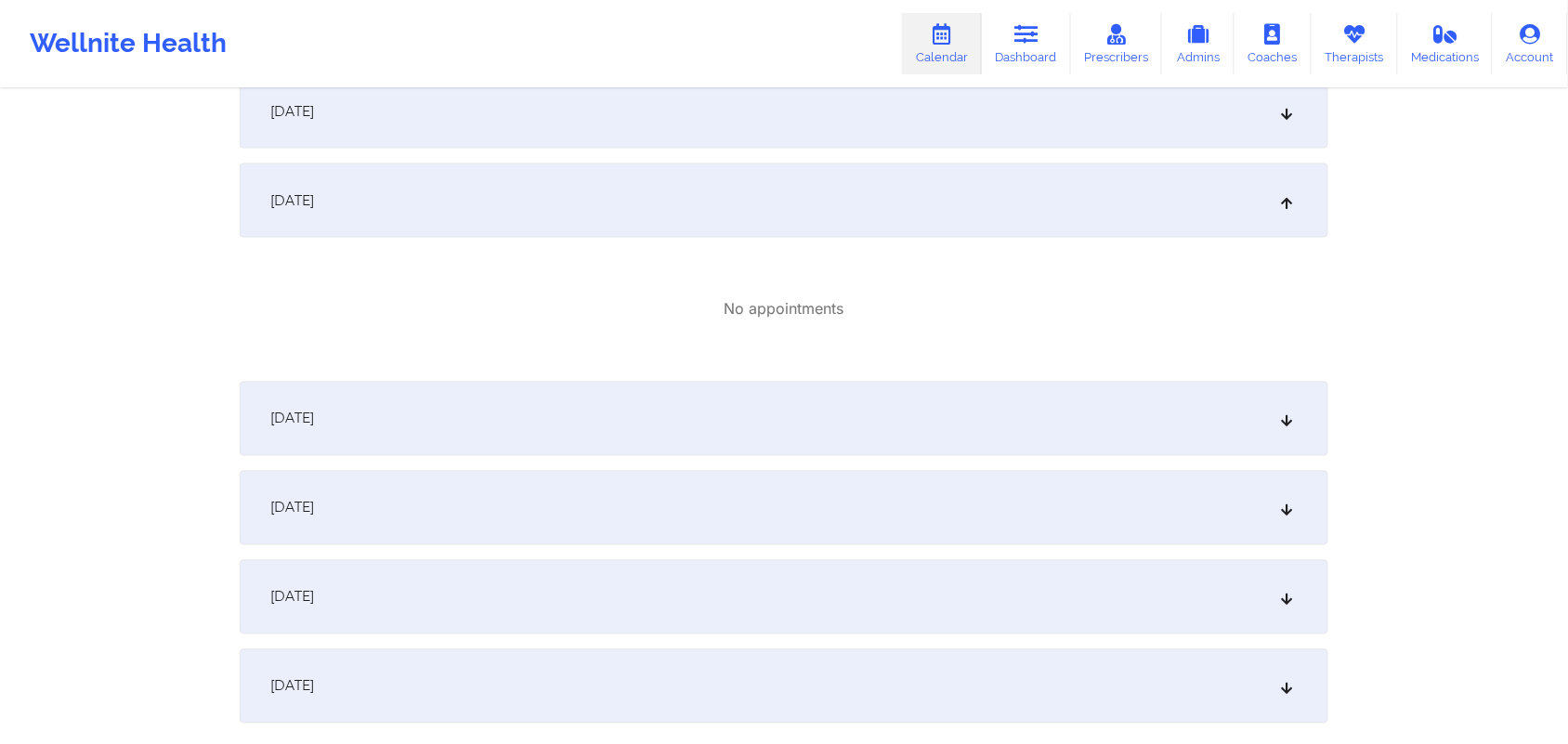
click at [1281, 206] on icon at bounding box center [1287, 200] width 16 height 13
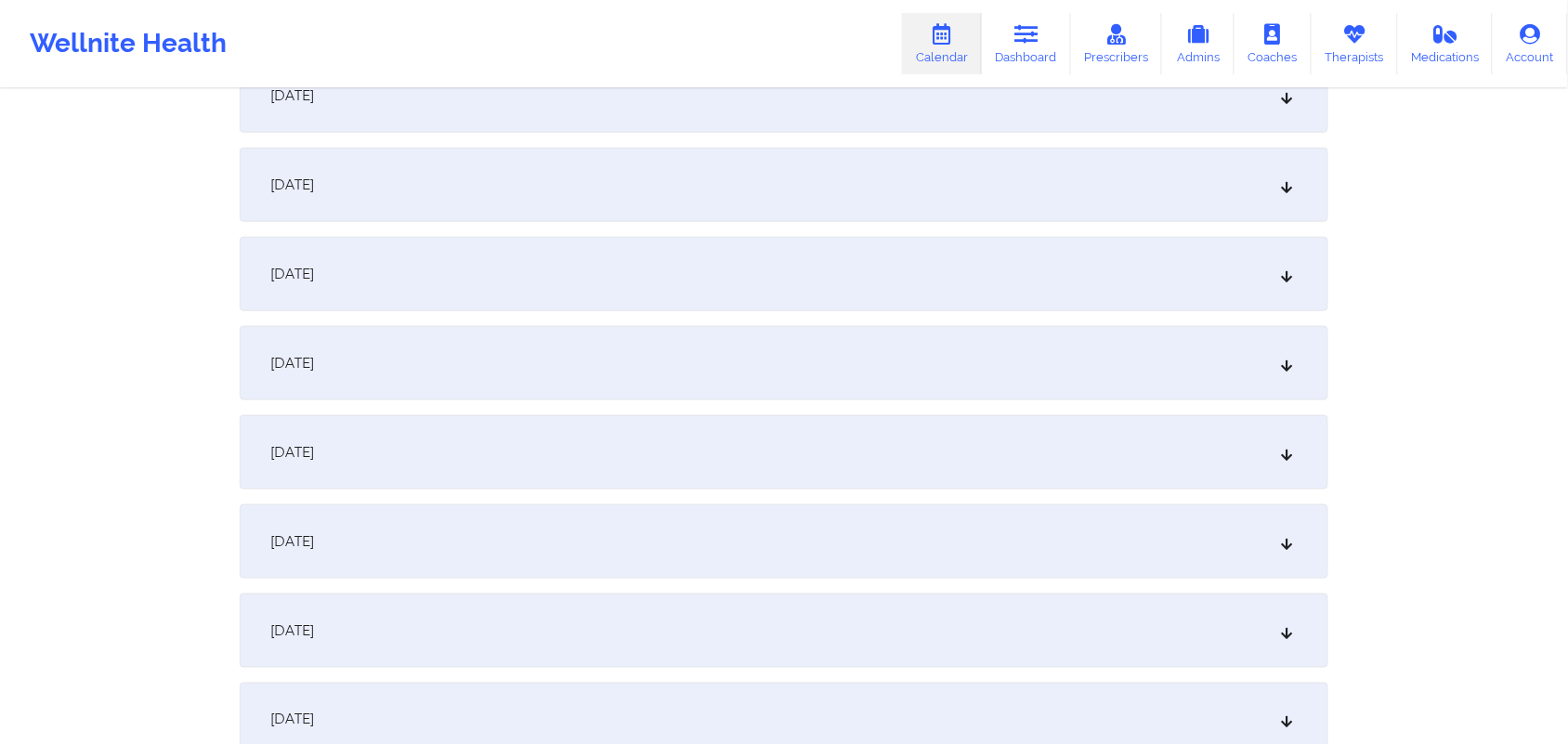
scroll to position [398, 0]
click at [1296, 377] on div "[DATE]" at bounding box center [784, 366] width 1089 height 74
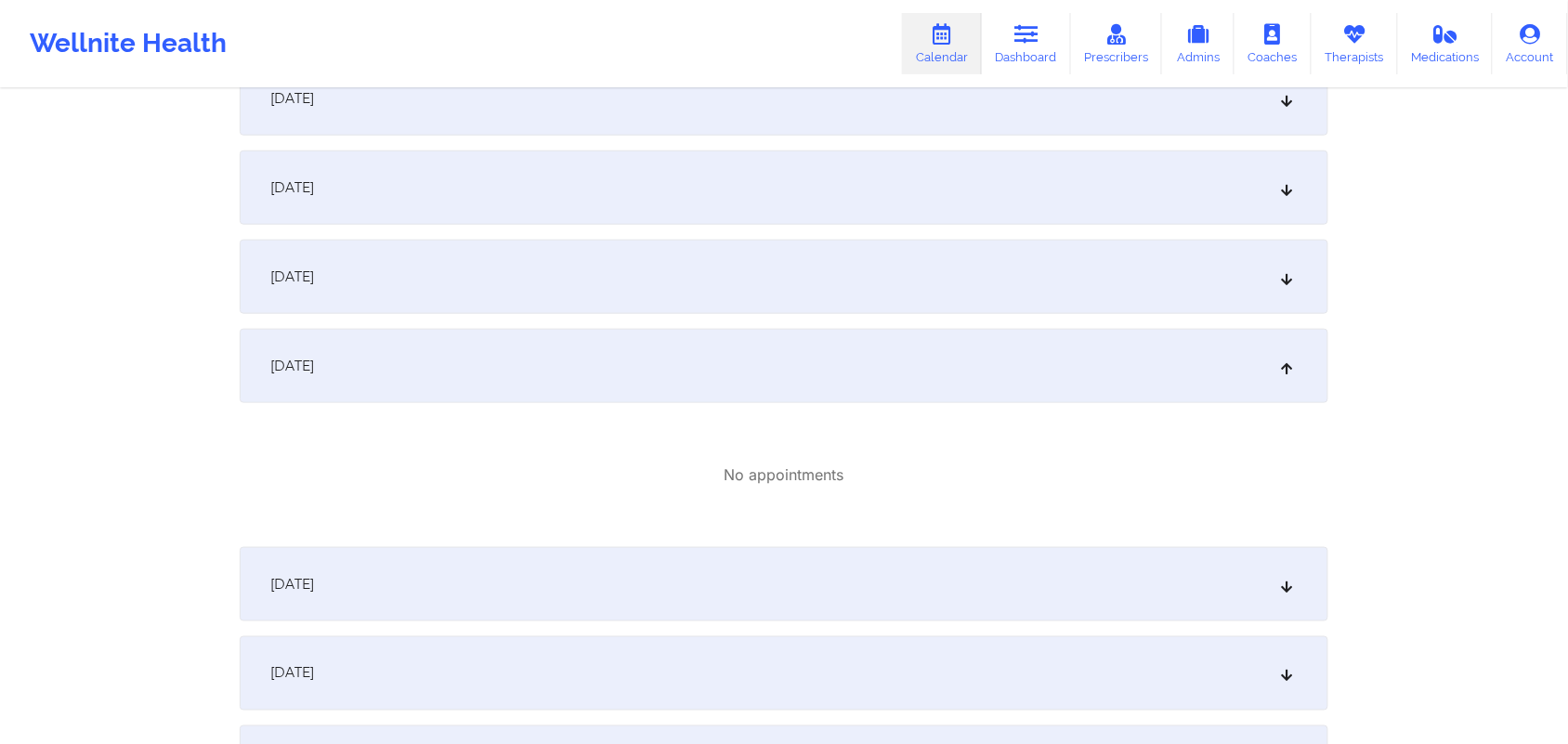
click at [1296, 377] on div "[DATE]" at bounding box center [784, 366] width 1089 height 74
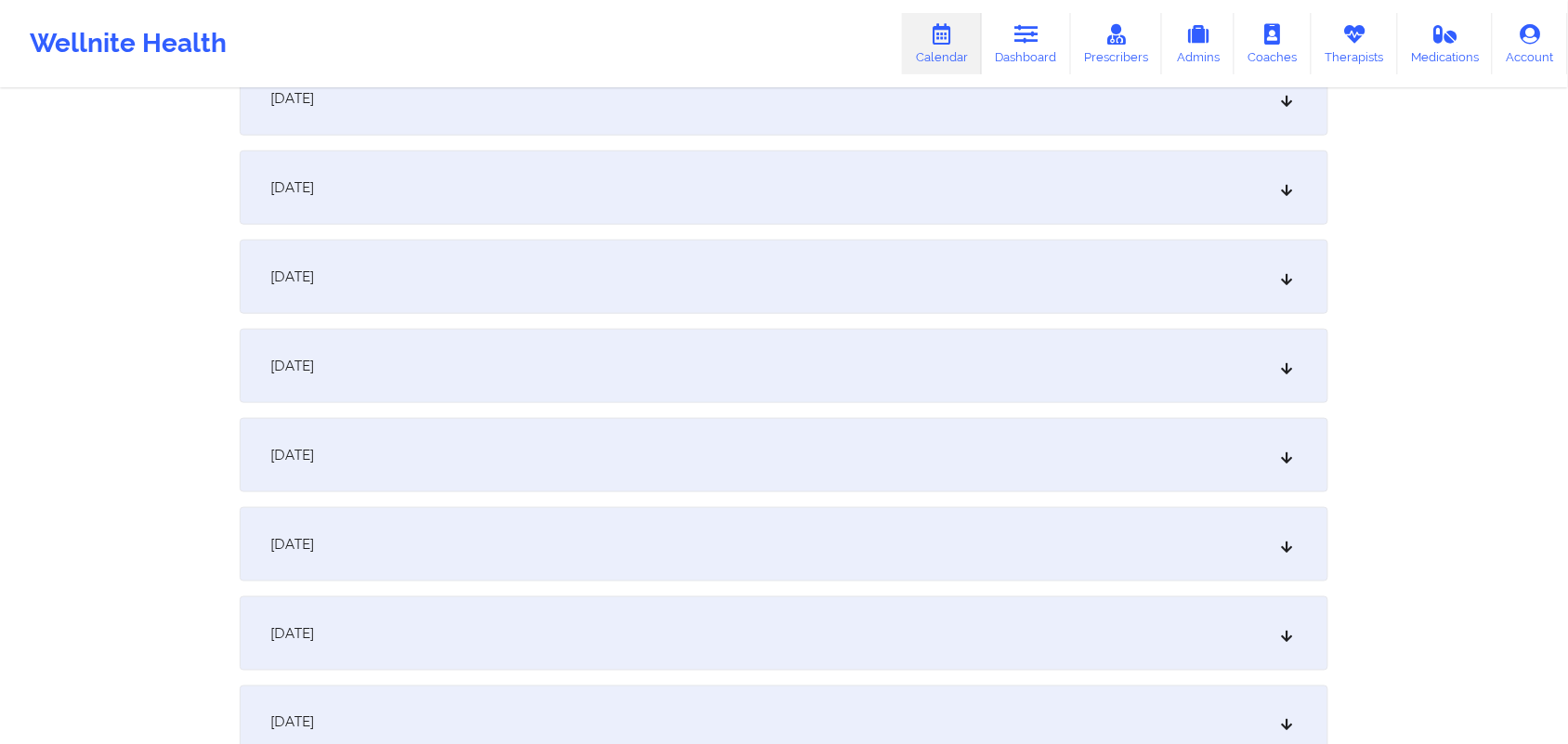
click at [1286, 271] on icon at bounding box center [1287, 277] width 16 height 13
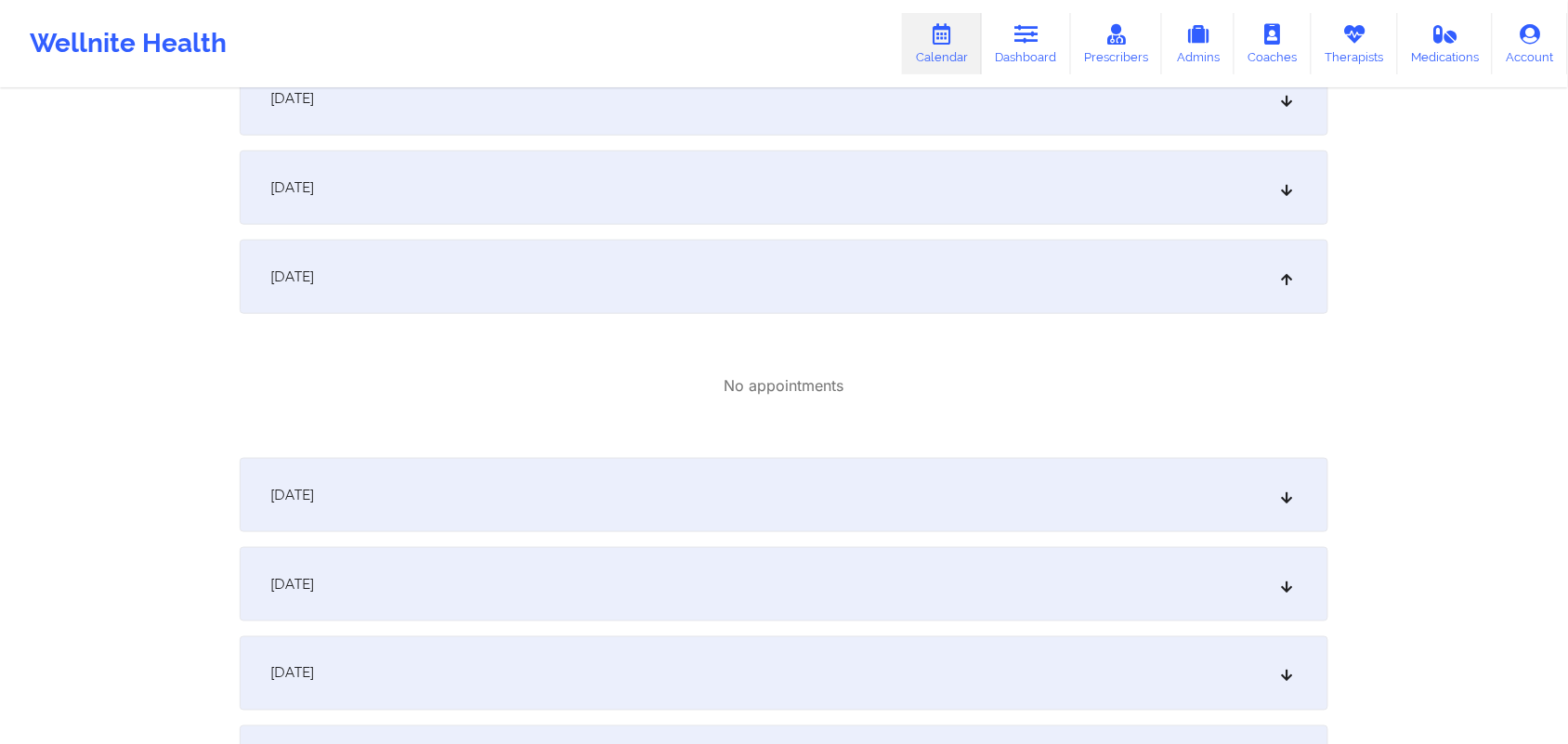
click at [1286, 271] on icon at bounding box center [1287, 277] width 16 height 13
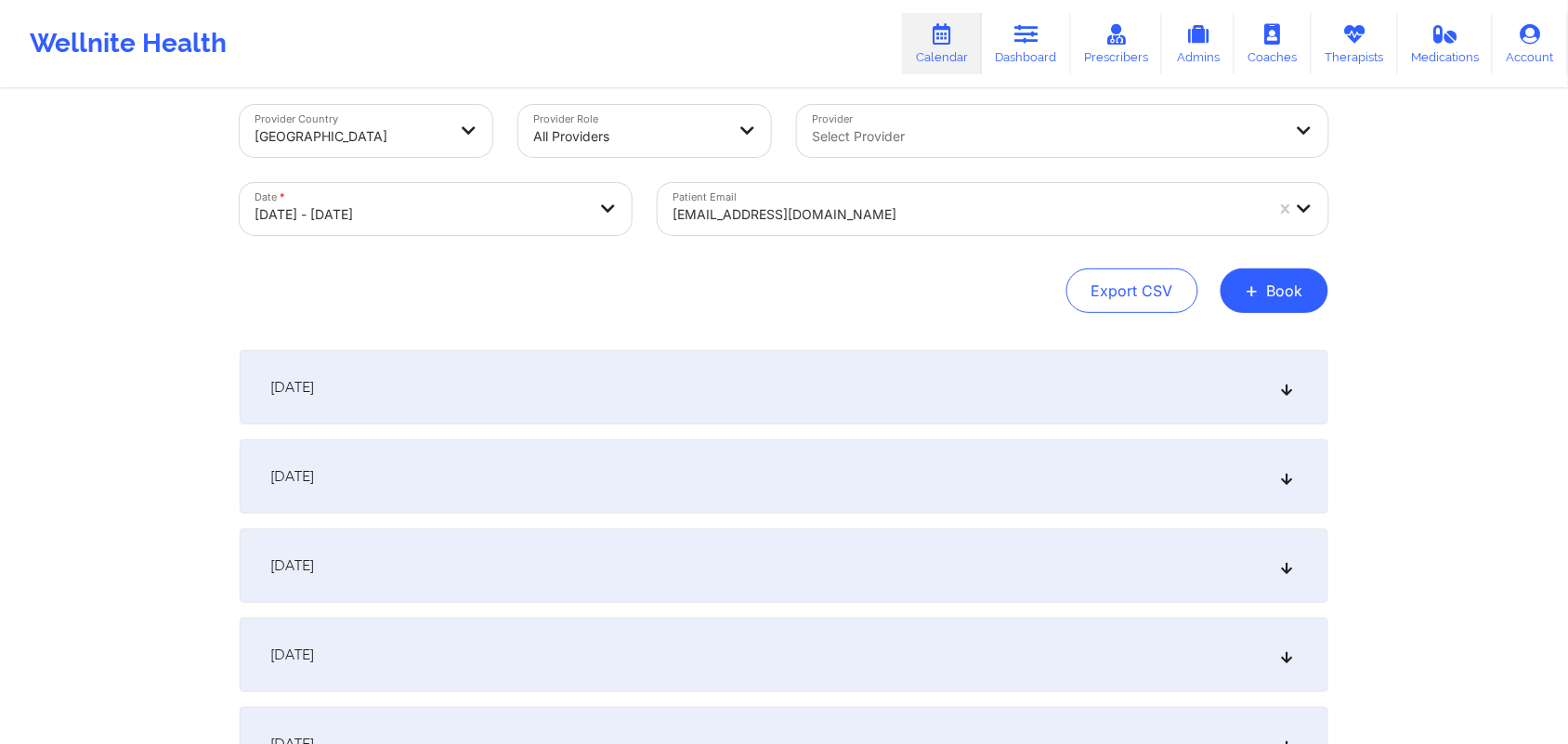
scroll to position [0, 0]
